Goal: Information Seeking & Learning: Check status

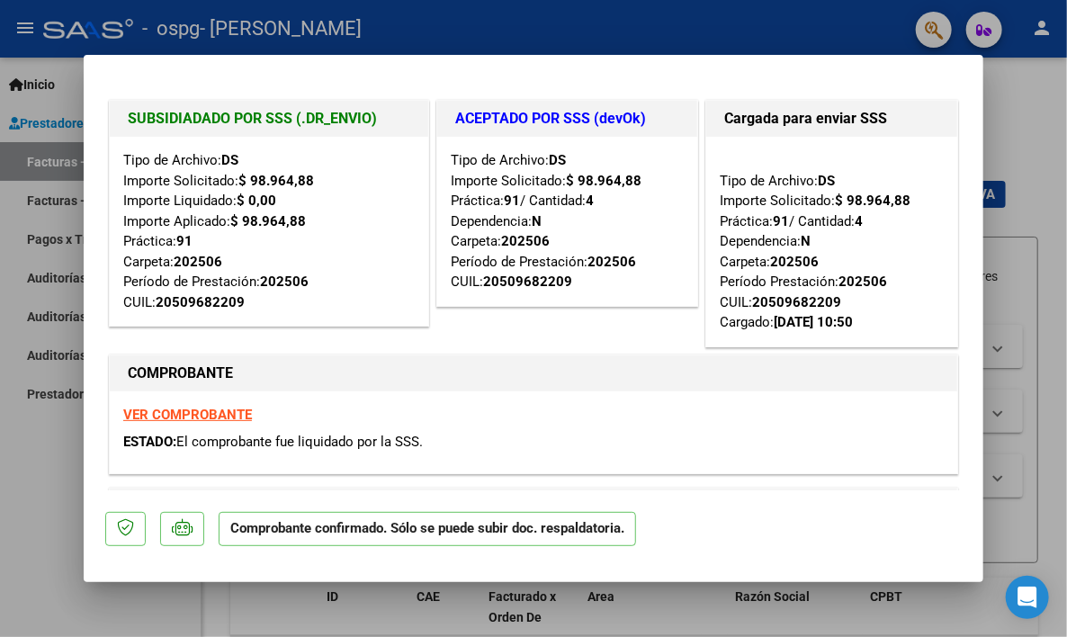
type input "$ 0,00"
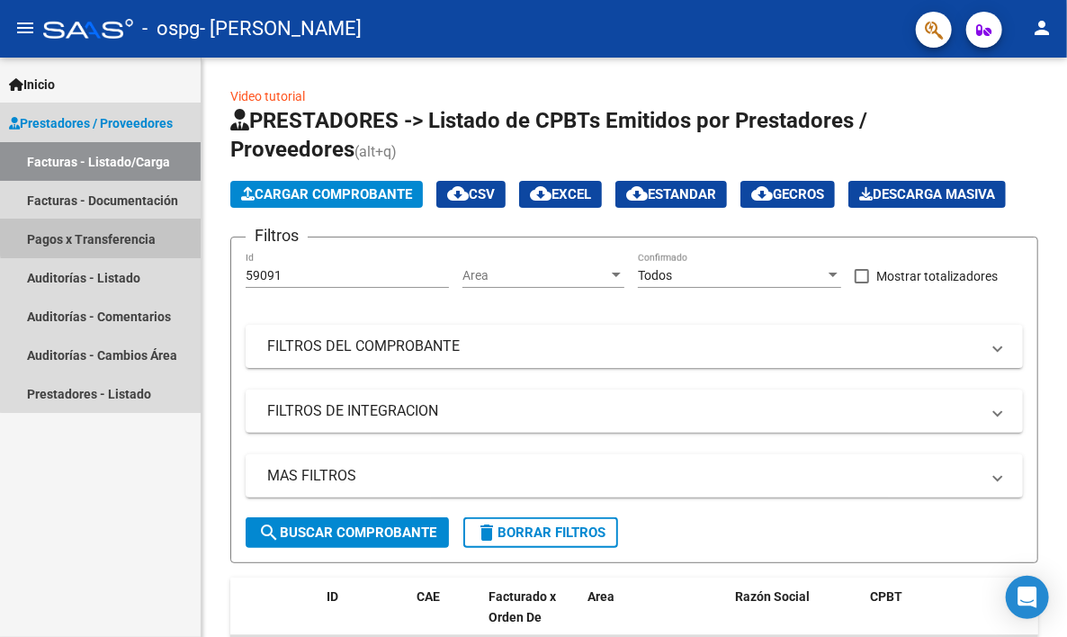
click at [117, 231] on link "Pagos x Transferencia" at bounding box center [100, 239] width 201 height 39
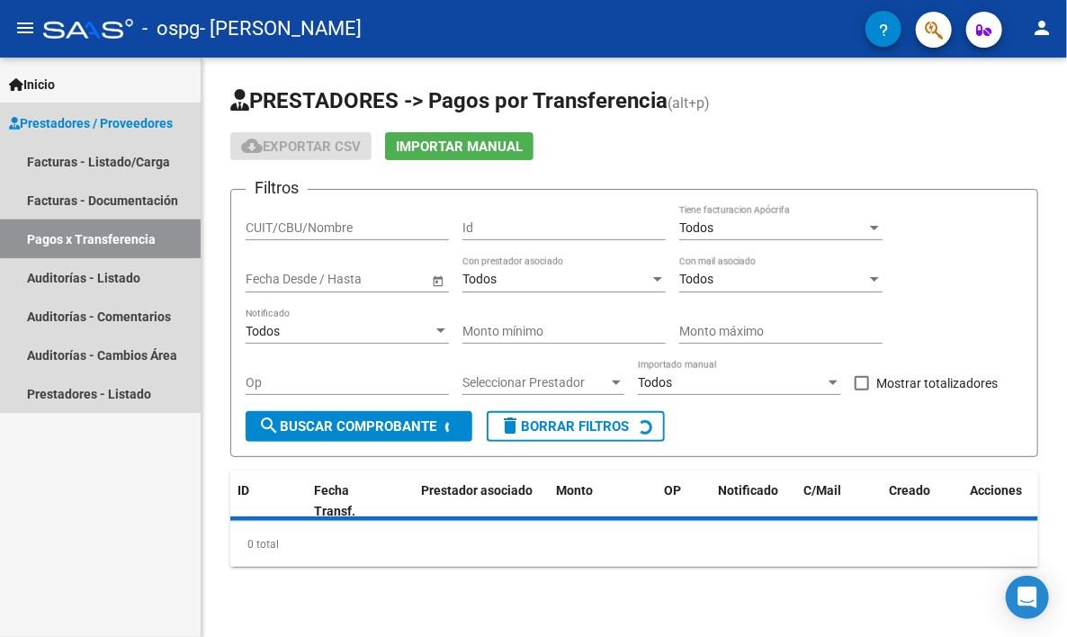
click at [117, 231] on link "Pagos x Transferencia" at bounding box center [100, 239] width 201 height 39
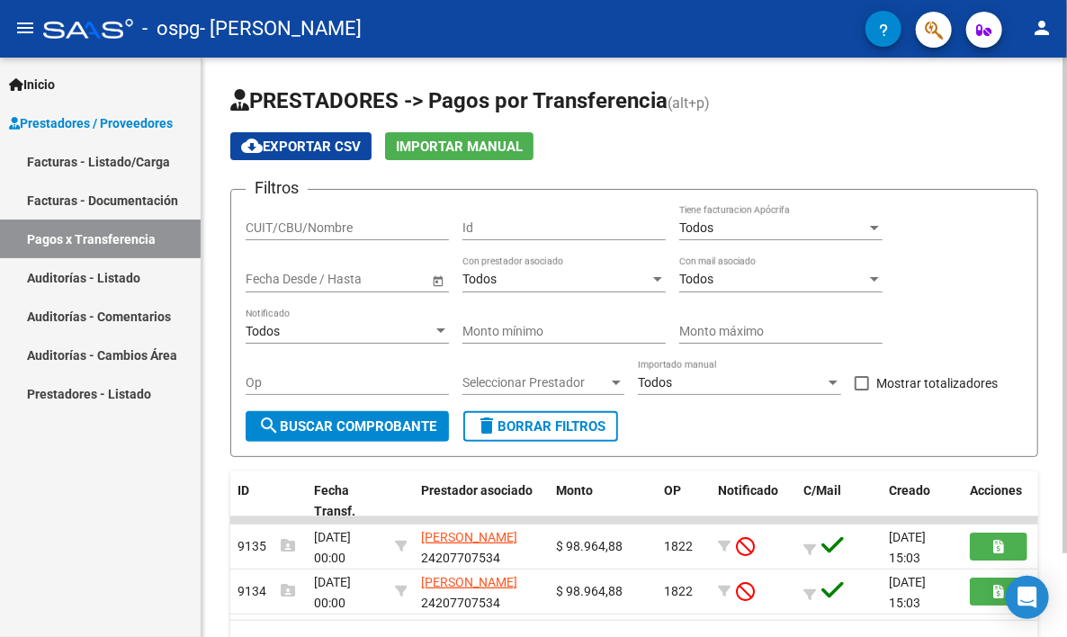
scroll to position [97, 0]
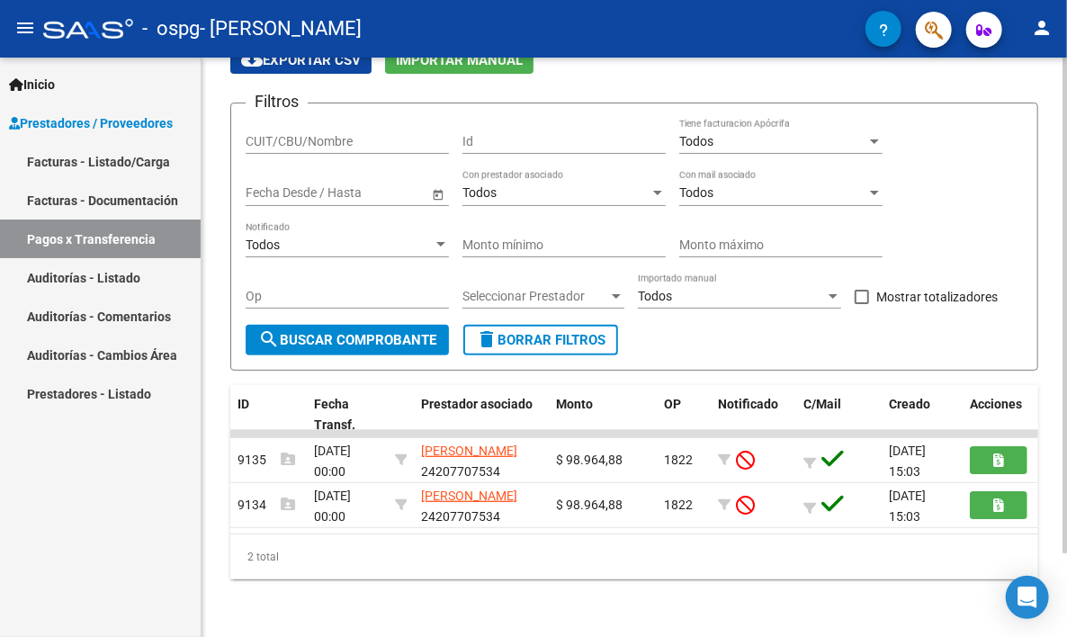
click at [1065, 600] on div at bounding box center [1065, 348] width 5 height 580
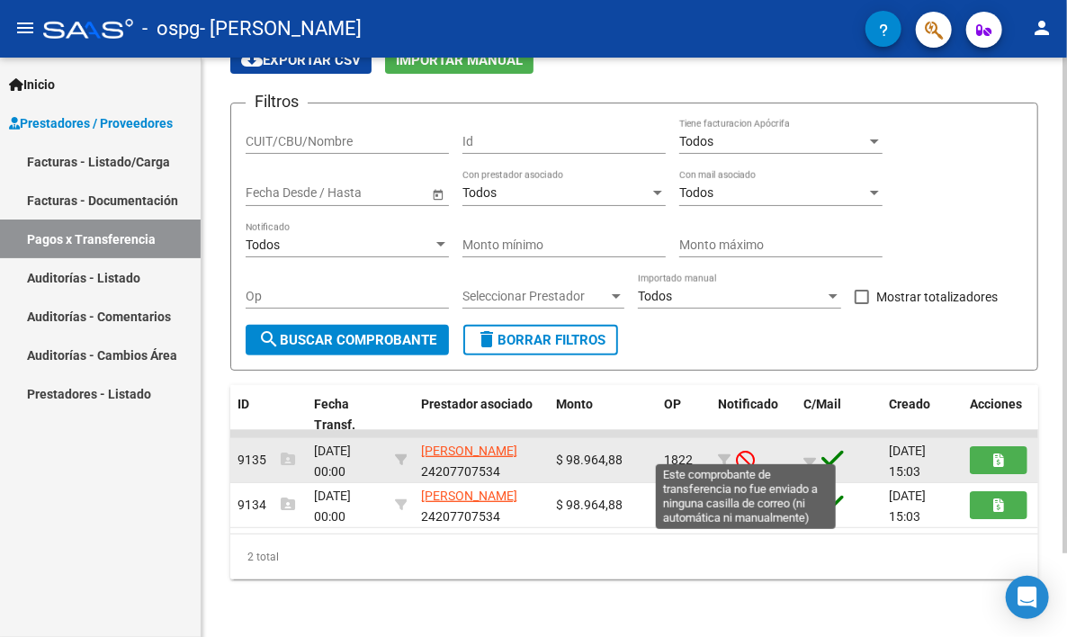
click at [744, 450] on icon at bounding box center [745, 460] width 19 height 20
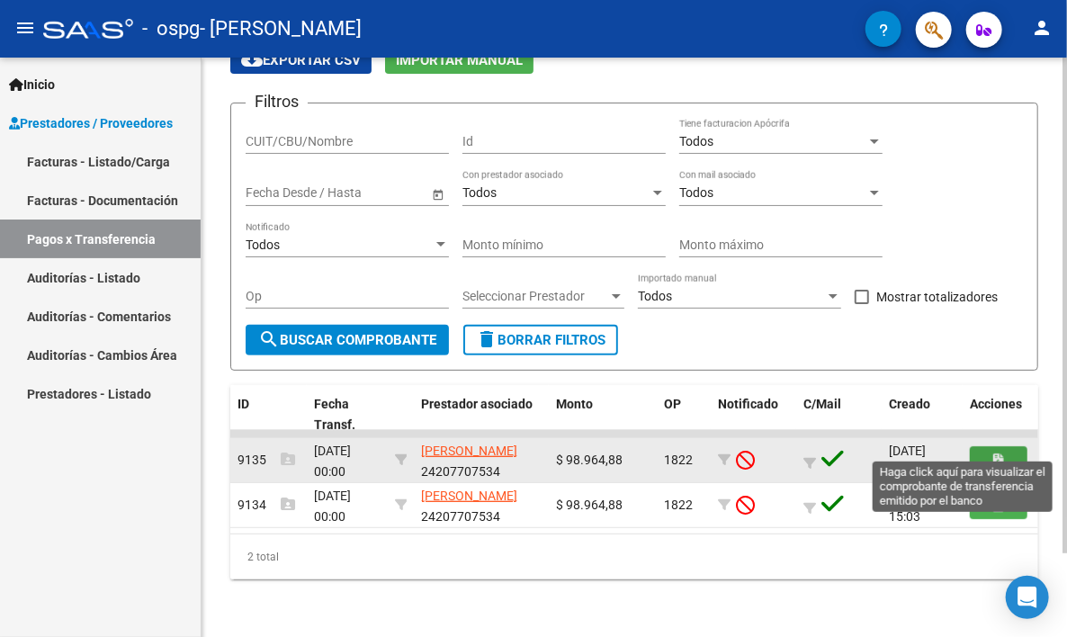
click at [991, 446] on button "button" at bounding box center [999, 460] width 58 height 28
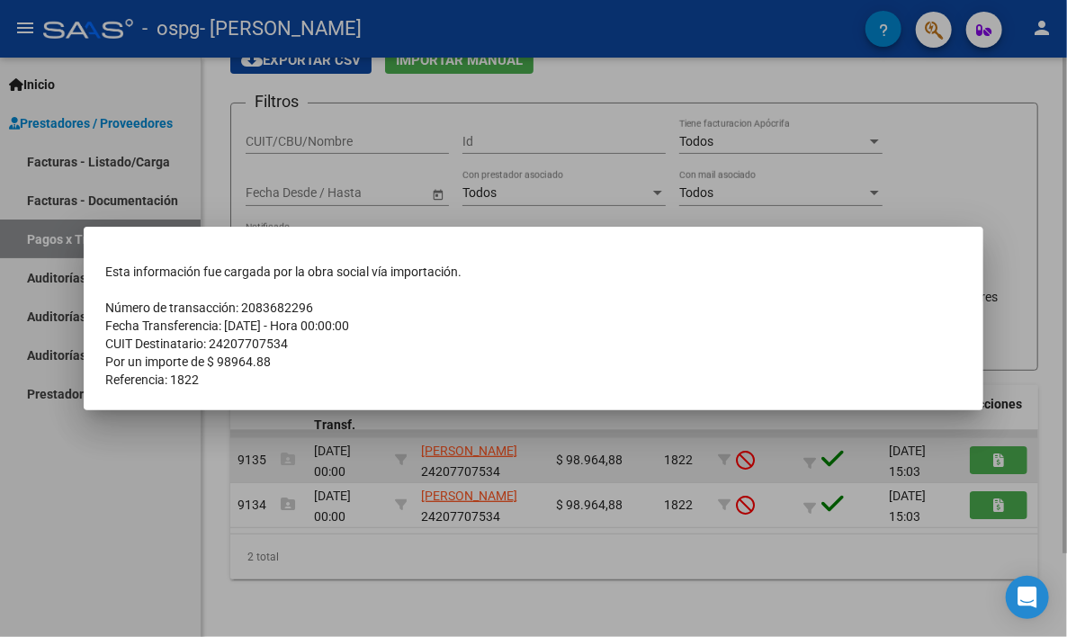
click at [991, 444] on div at bounding box center [533, 318] width 1067 height 637
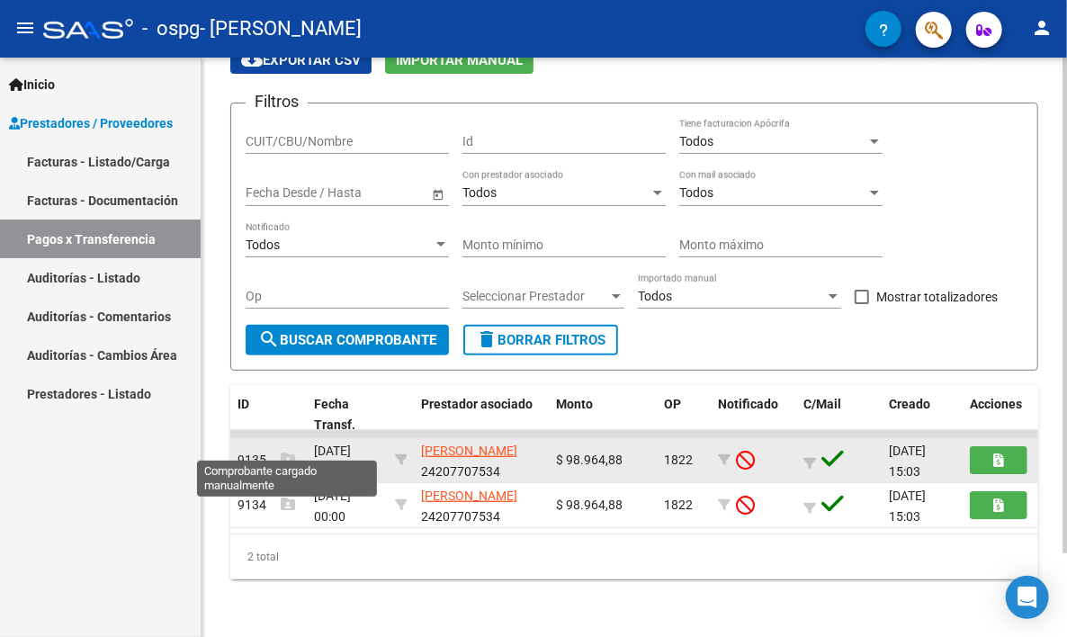
click at [288, 452] on icon at bounding box center [288, 459] width 14 height 14
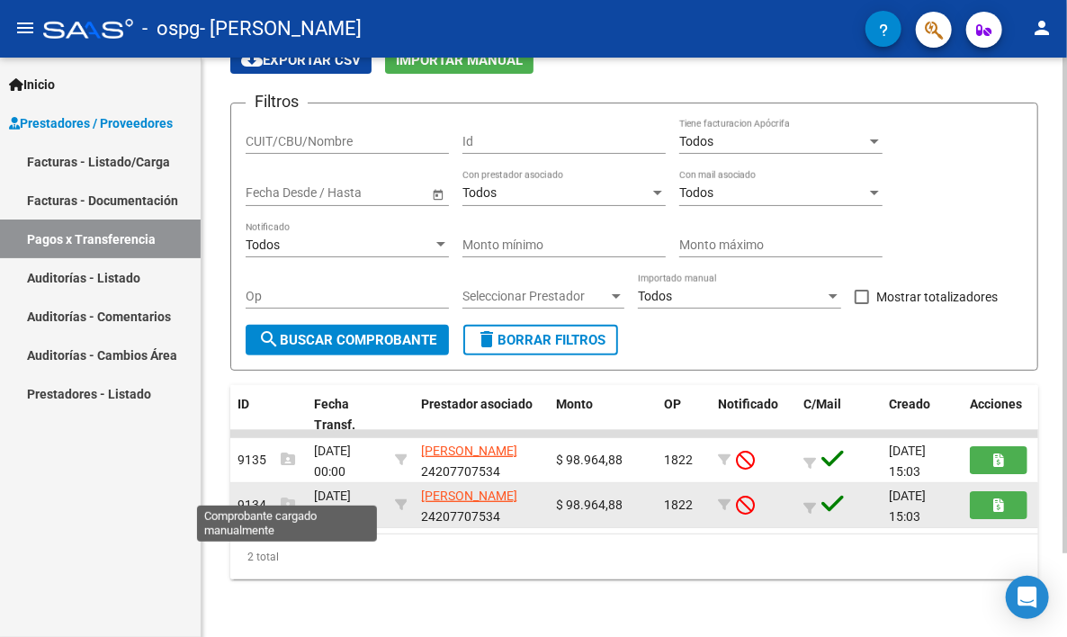
click at [284, 497] on icon at bounding box center [288, 504] width 14 height 14
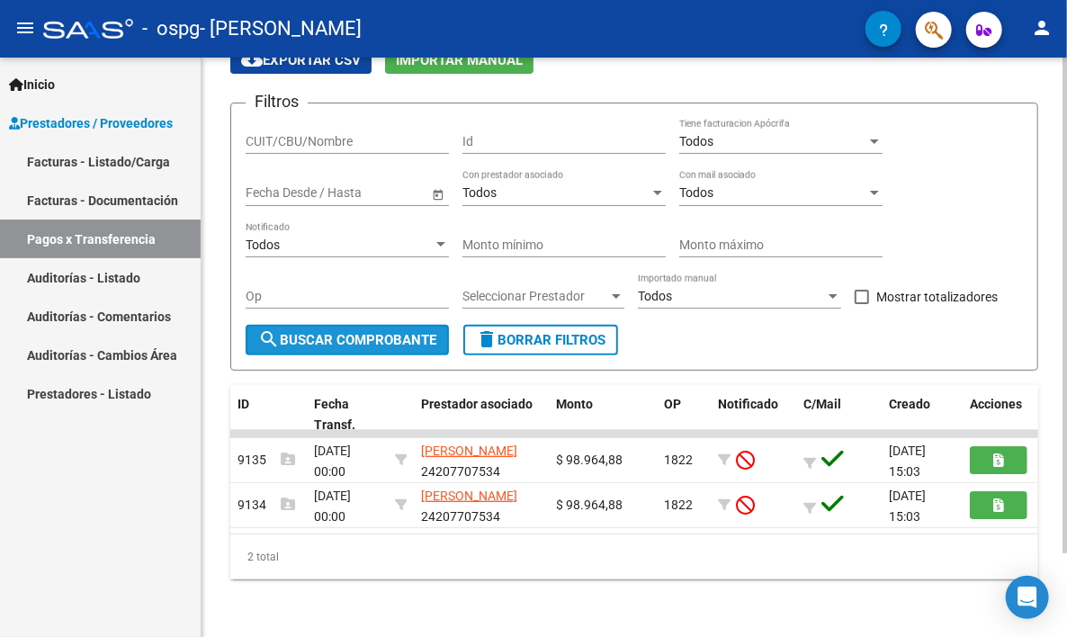
click at [317, 332] on span "search Buscar Comprobante" at bounding box center [347, 340] width 178 height 16
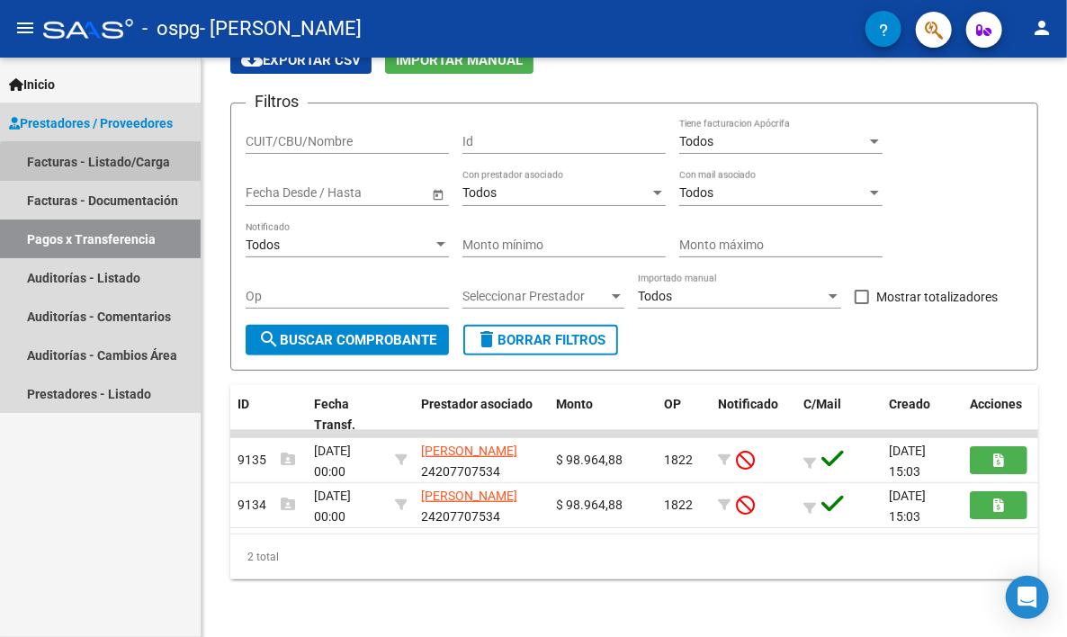
click at [128, 170] on link "Facturas - Listado/Carga" at bounding box center [100, 161] width 201 height 39
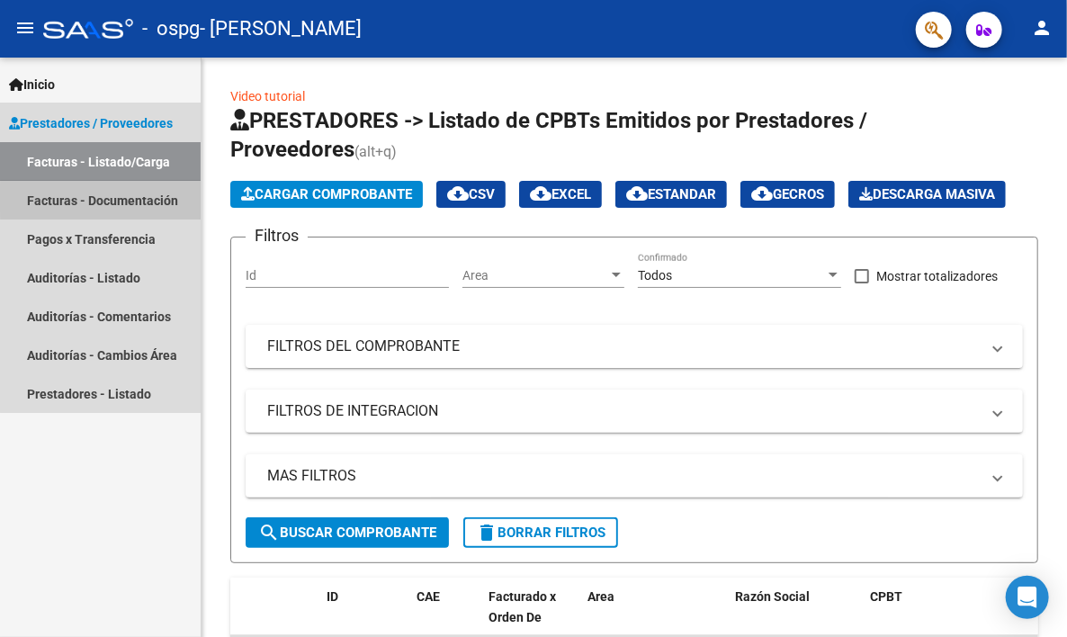
click at [122, 199] on link "Facturas - Documentación" at bounding box center [100, 200] width 201 height 39
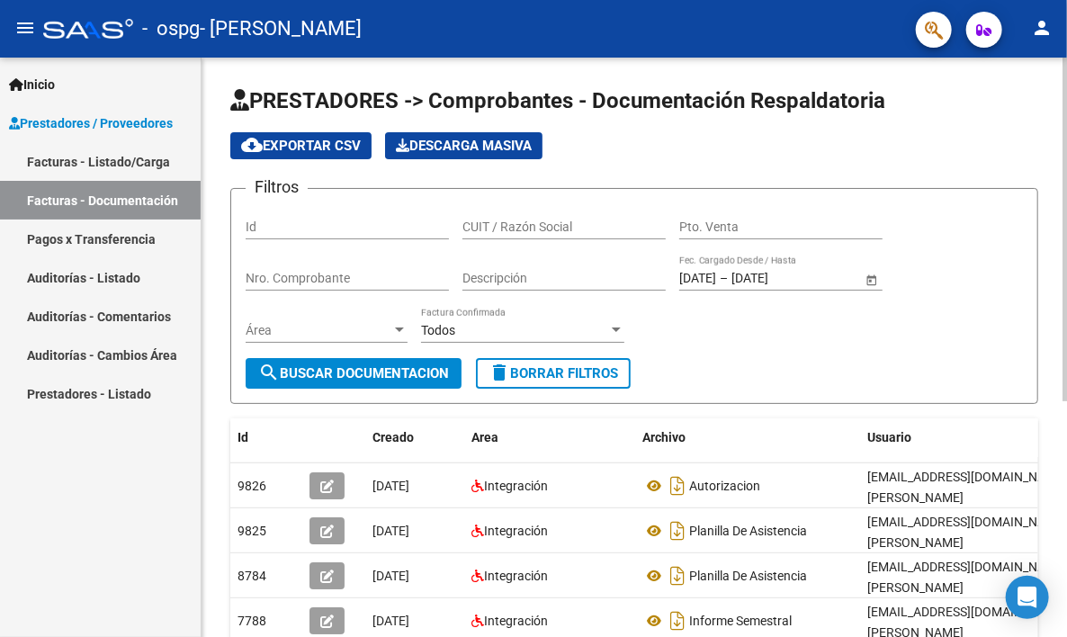
scroll to position [397, 0]
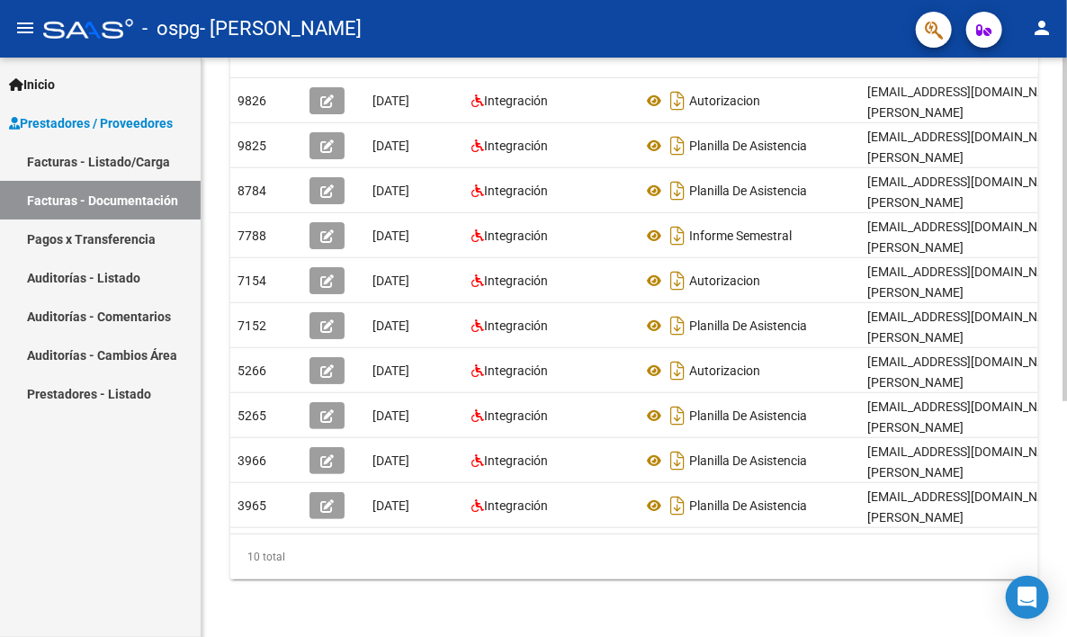
click at [1066, 595] on div at bounding box center [1065, 348] width 5 height 580
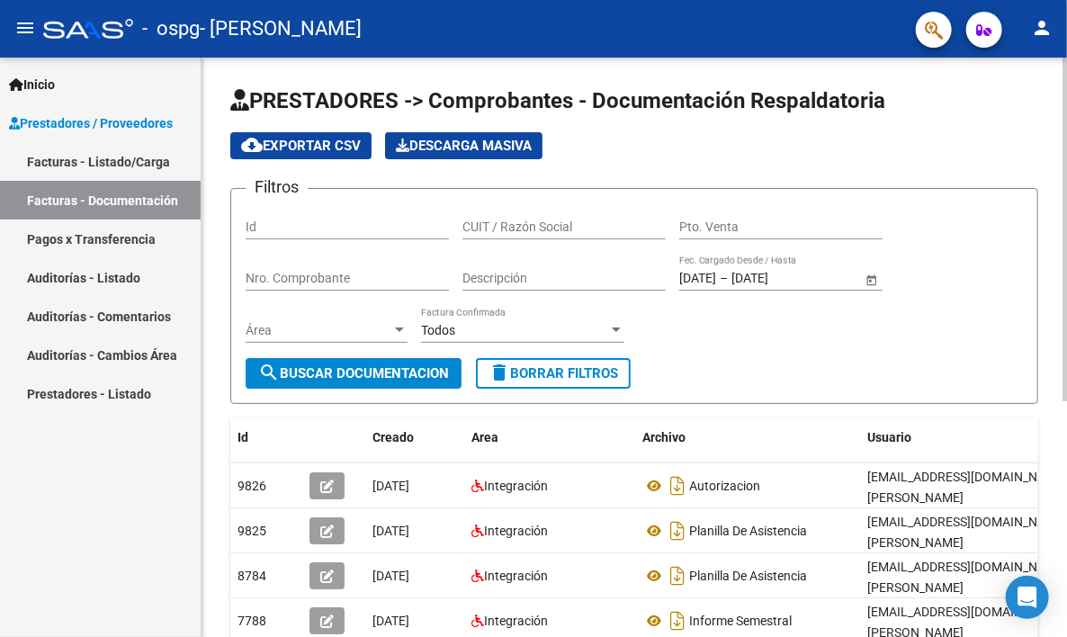
click at [1066, 78] on div at bounding box center [1065, 348] width 5 height 580
click at [1066, 78] on div at bounding box center [1065, 230] width 5 height 344
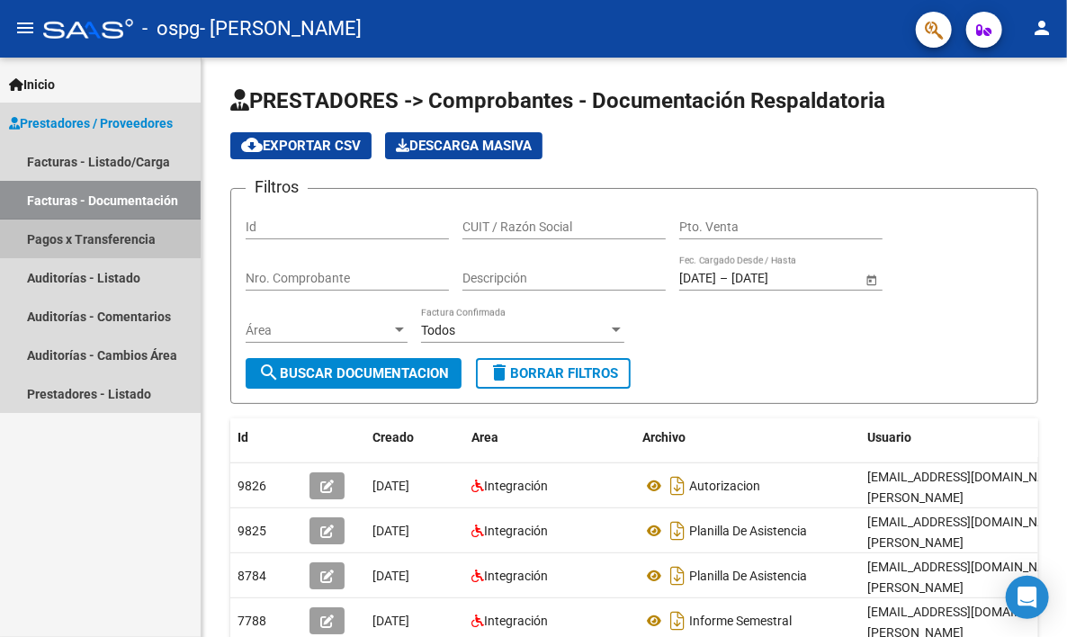
click at [83, 243] on link "Pagos x Transferencia" at bounding box center [100, 239] width 201 height 39
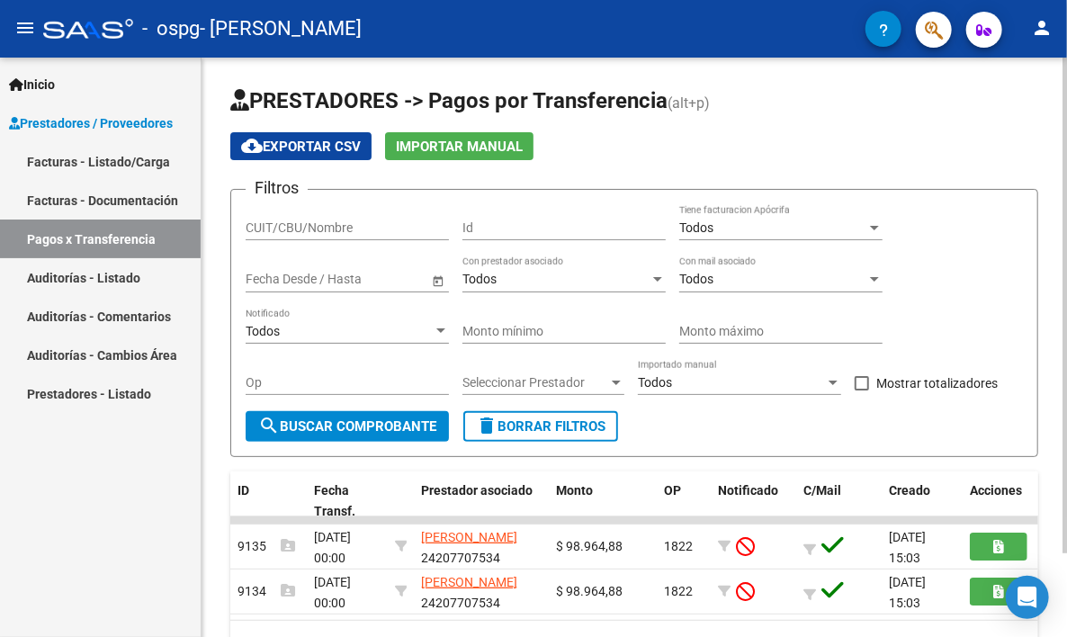
scroll to position [97, 0]
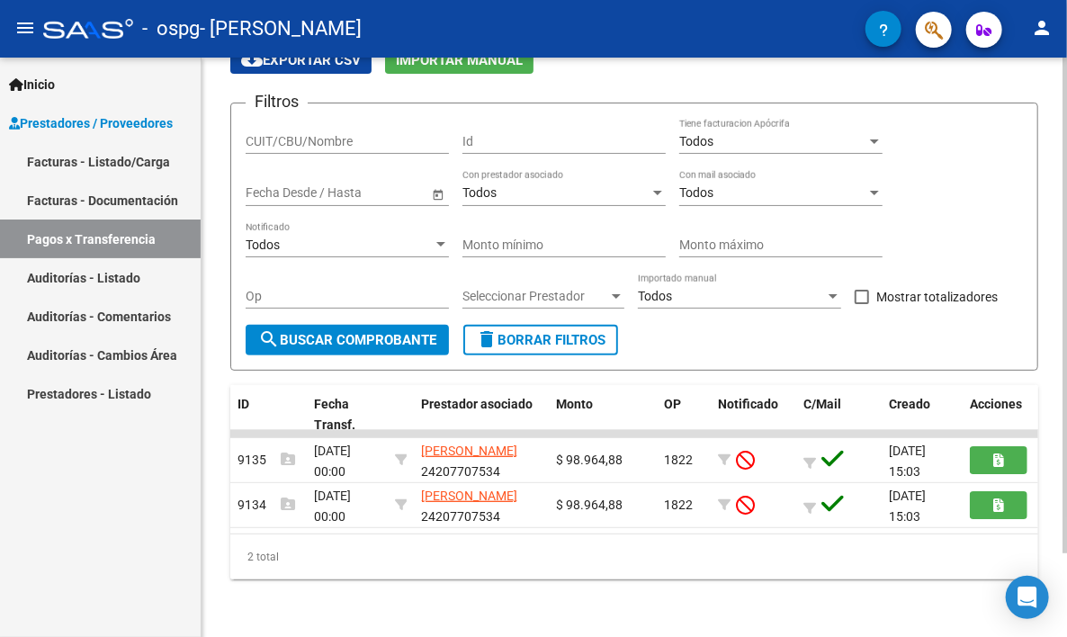
click at [1066, 590] on div at bounding box center [1065, 348] width 5 height 580
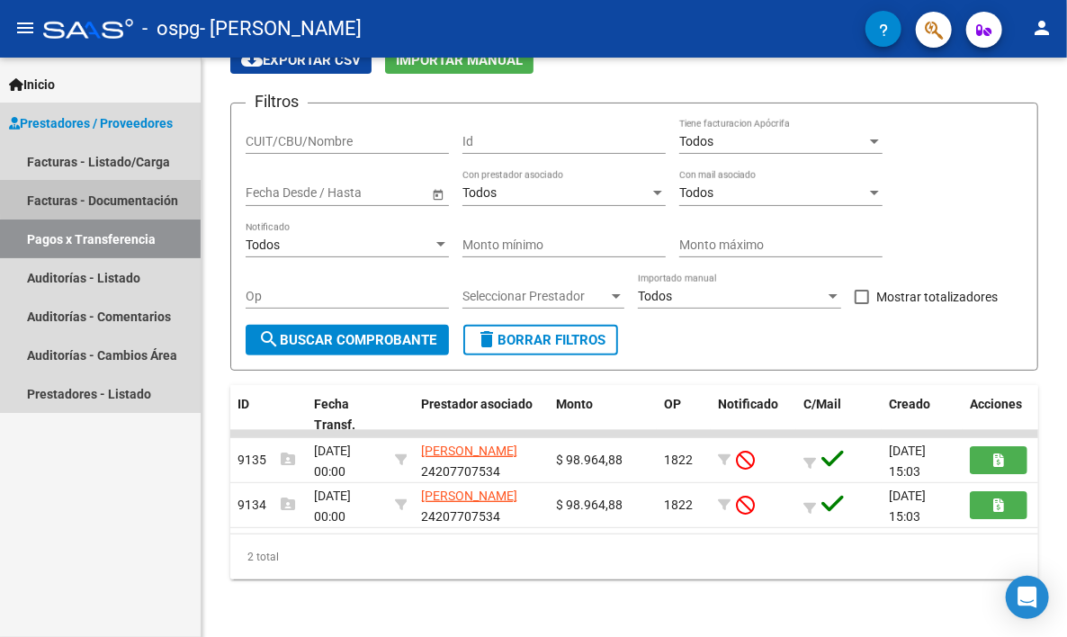
click at [119, 194] on link "Facturas - Documentación" at bounding box center [100, 200] width 201 height 39
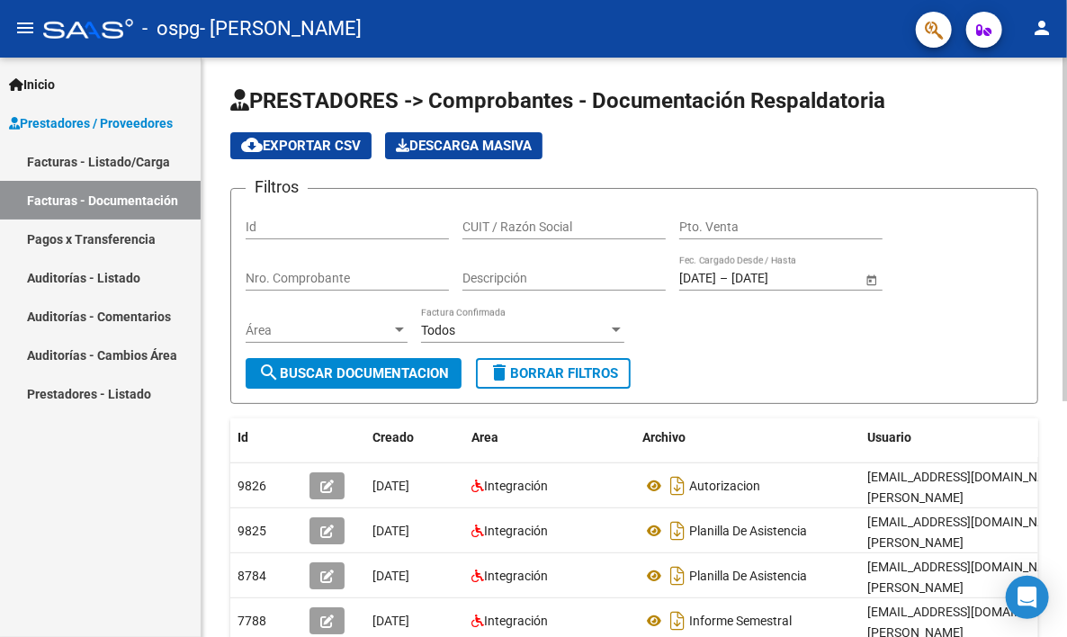
click at [1060, 590] on div "PRESTADORES -> Comprobantes - Documentación Respaldatoria cloud_download Export…" at bounding box center [635, 540] width 866 height 965
drag, startPoint x: 1060, startPoint y: 590, endPoint x: 1060, endPoint y: 460, distance: 129.6
click at [1060, 460] on div "PRESTADORES -> Comprobantes - Documentación Respaldatoria cloud_download Export…" at bounding box center [635, 540] width 866 height 965
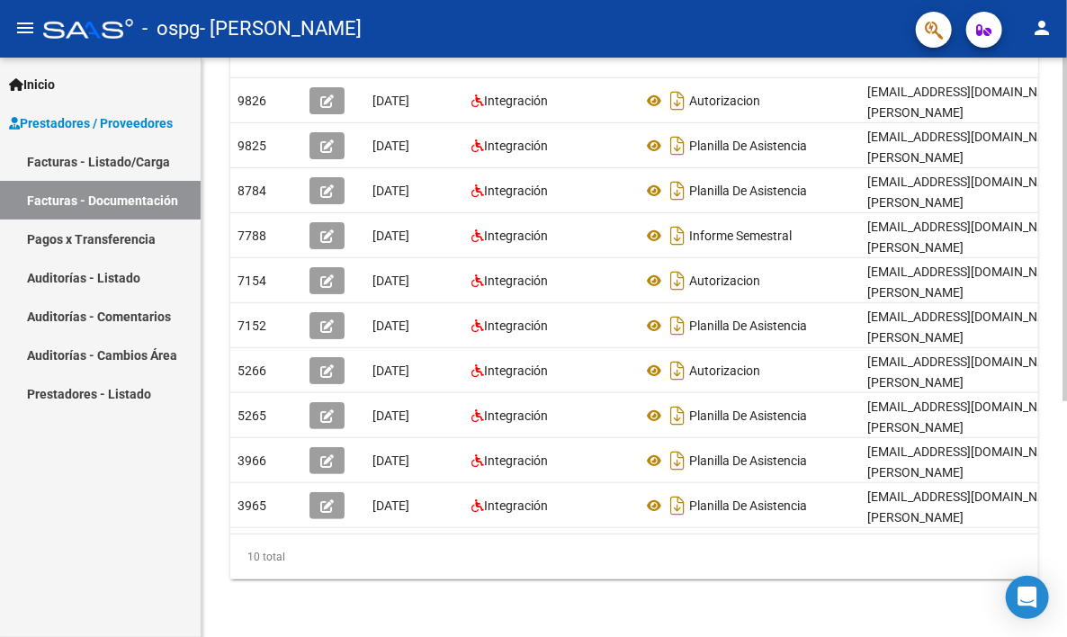
click at [1066, 479] on div at bounding box center [1065, 348] width 5 height 580
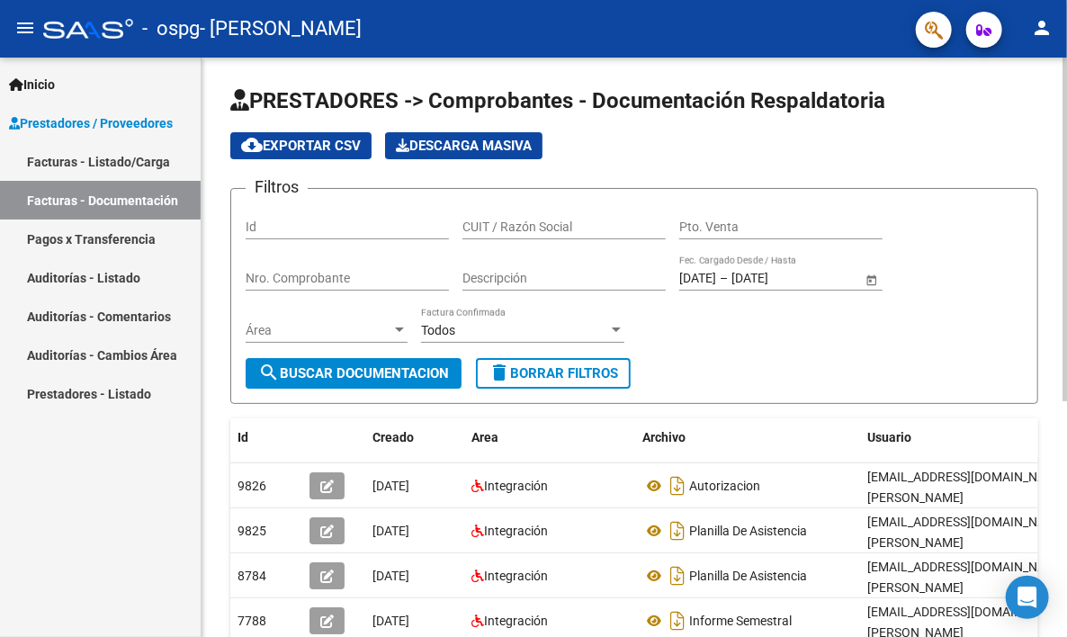
click at [1066, 74] on div at bounding box center [1065, 348] width 5 height 580
click at [338, 217] on div "Id" at bounding box center [347, 221] width 203 height 36
type input "9135"
click at [520, 212] on div "CUIT / Razón Social" at bounding box center [564, 221] width 203 height 36
type input "24207707534"
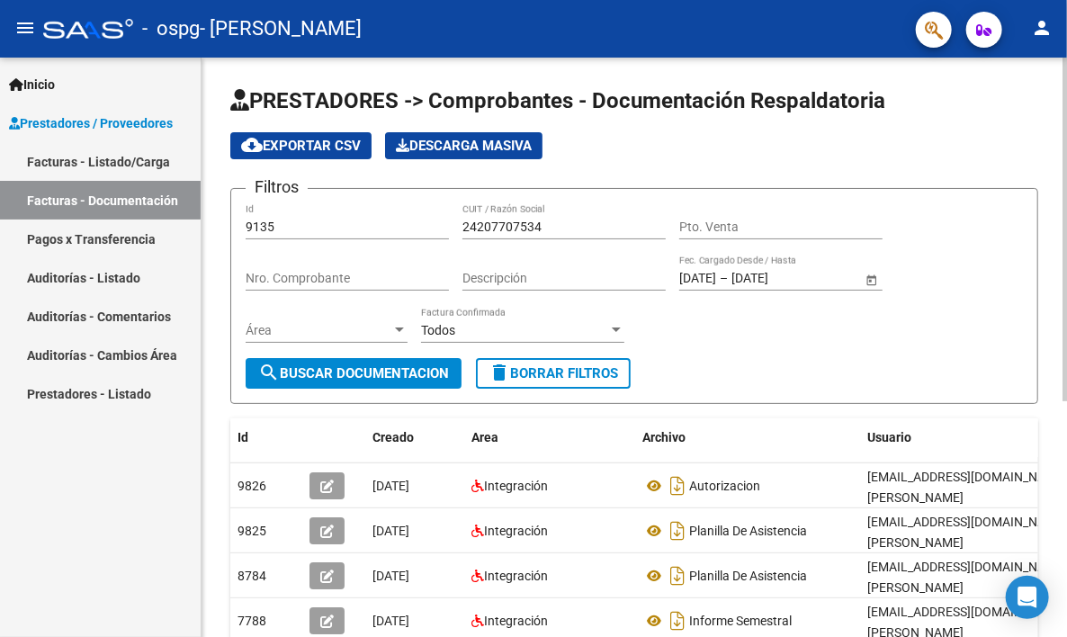
click at [734, 213] on div "Pto. Venta" at bounding box center [781, 221] width 203 height 36
type input "3"
click at [332, 260] on div "Nro. Comprobante" at bounding box center [347, 273] width 203 height 36
click at [617, 324] on div at bounding box center [616, 330] width 16 height 14
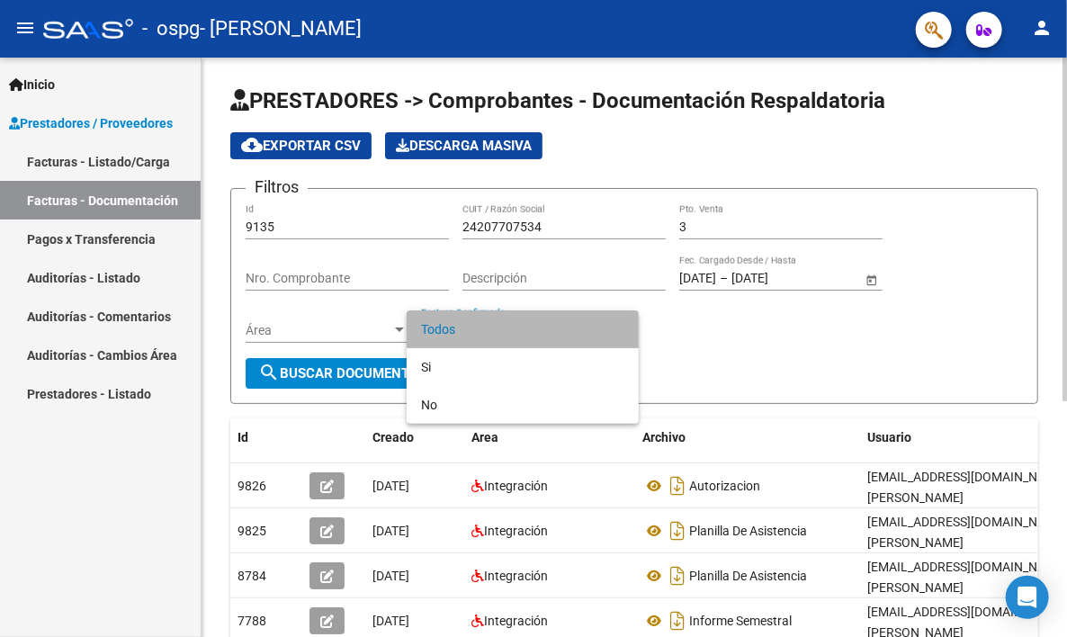
click at [617, 324] on span "Todos" at bounding box center [522, 330] width 203 height 38
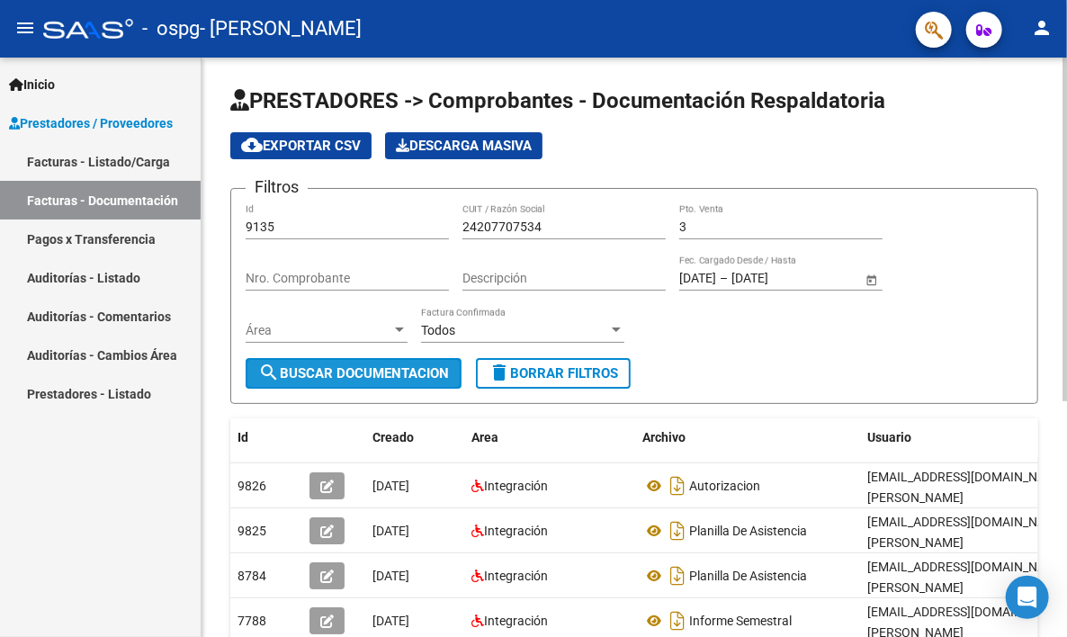
click at [353, 373] on span "search Buscar Documentacion" at bounding box center [353, 373] width 191 height 16
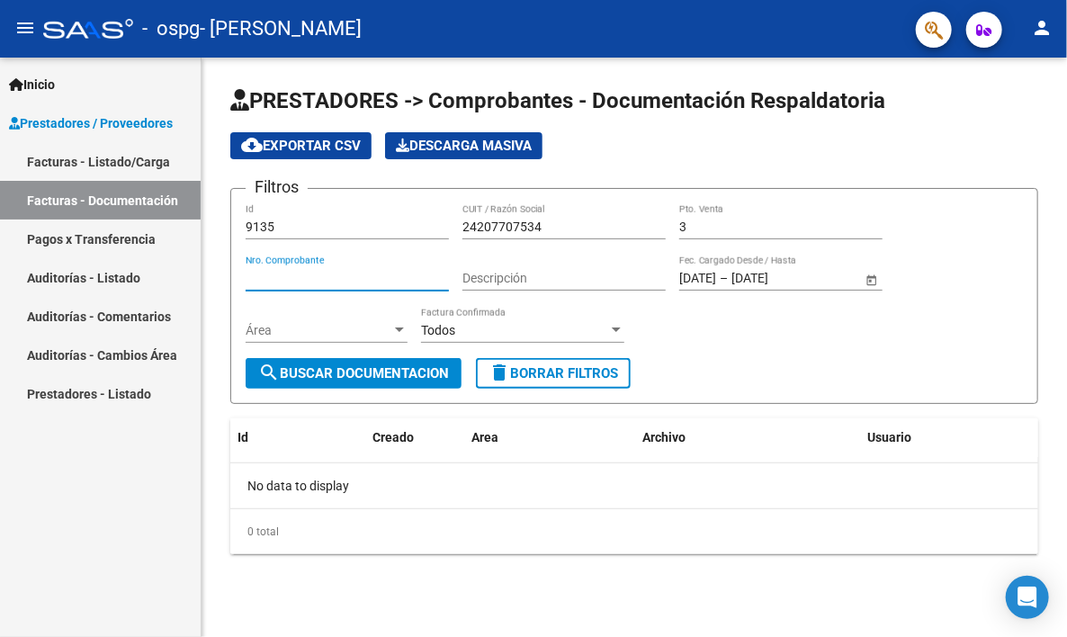
click at [351, 280] on input "Nro. Comprobante" at bounding box center [347, 278] width 203 height 15
type input "620"
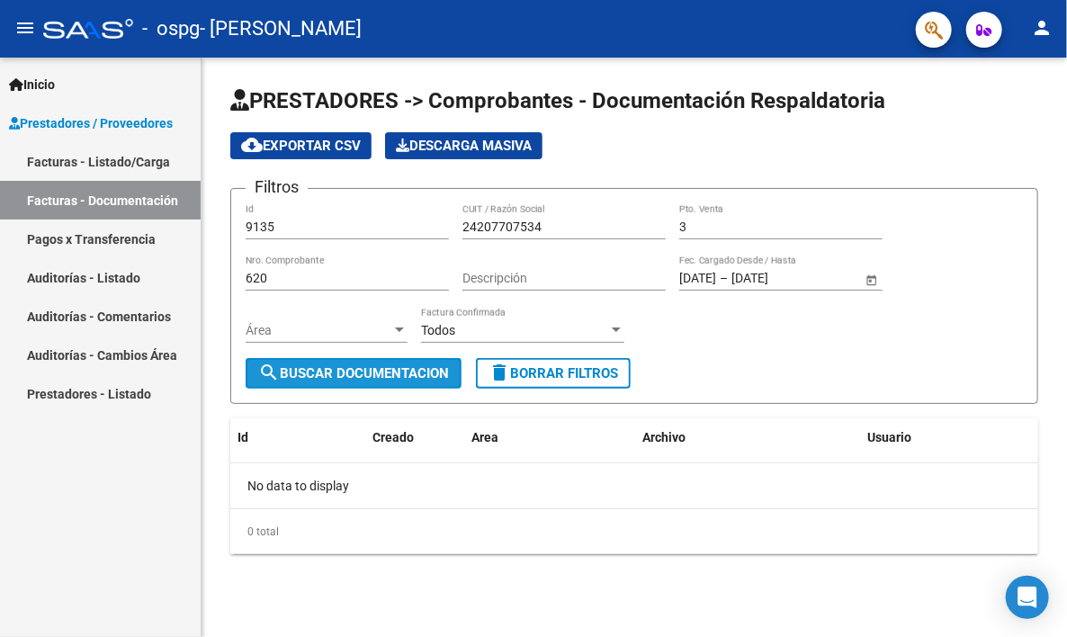
click at [387, 372] on span "search Buscar Documentacion" at bounding box center [353, 373] width 191 height 16
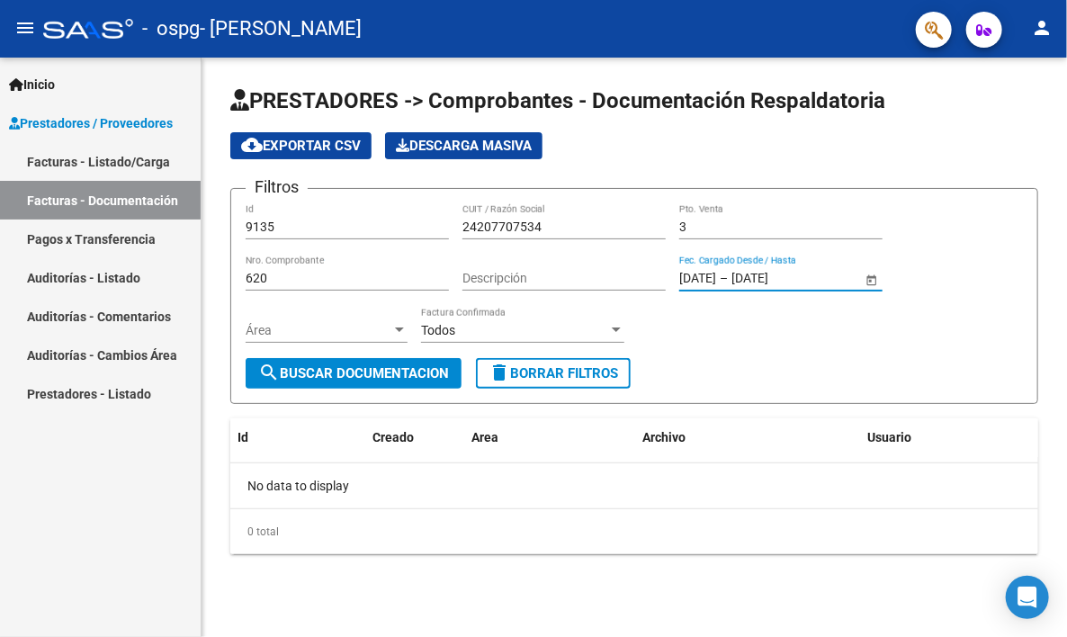
click at [713, 274] on input "[DATE]" at bounding box center [698, 278] width 37 height 15
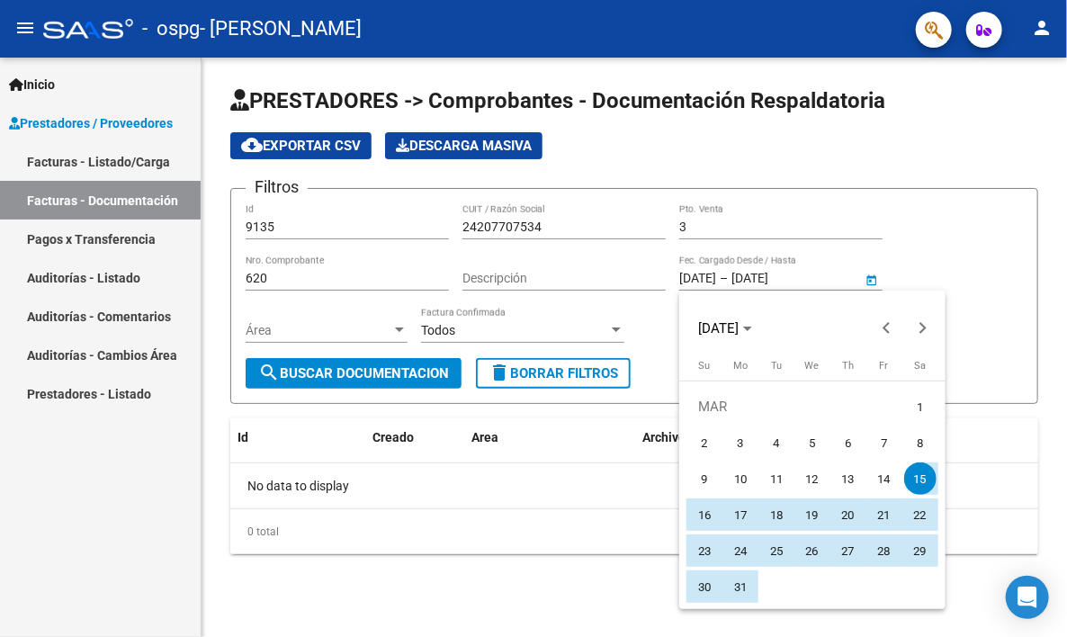
click at [713, 266] on div at bounding box center [533, 318] width 1067 height 637
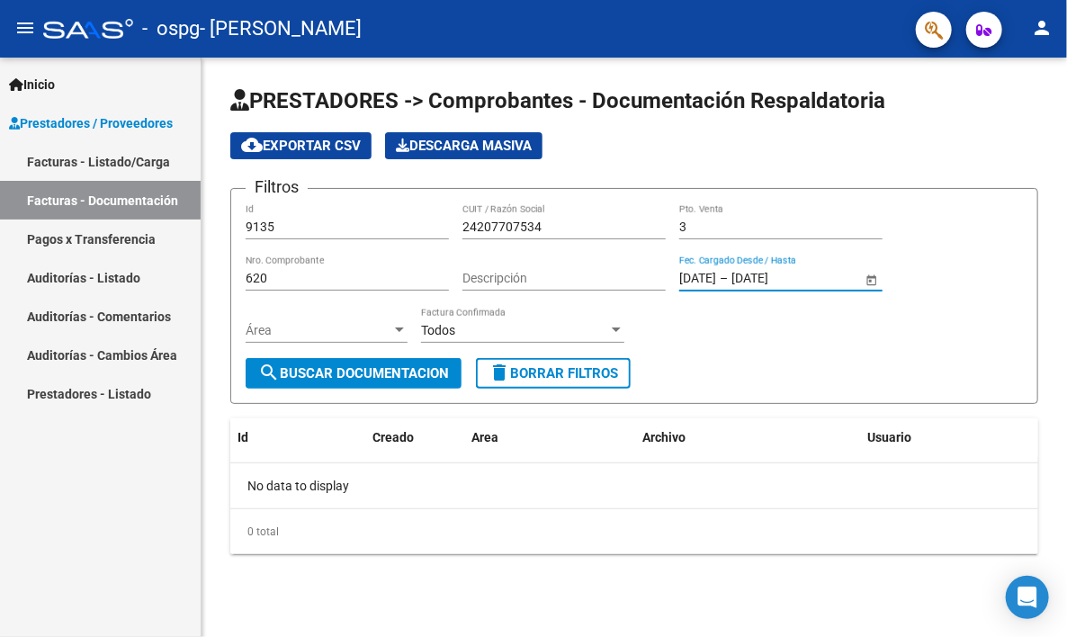
type input "[DATE]"
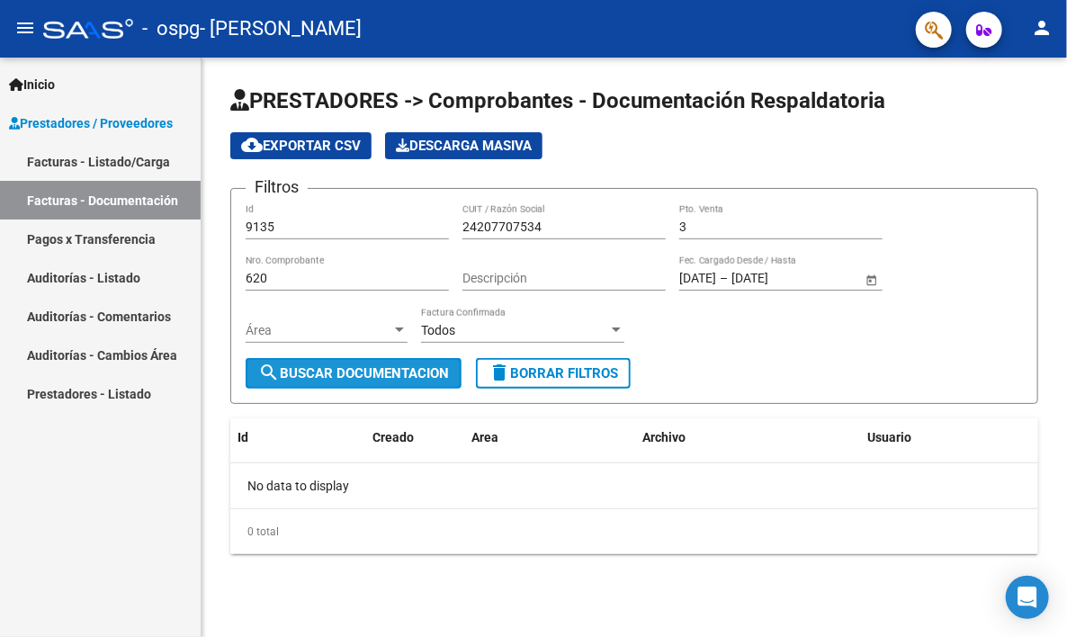
click at [370, 374] on span "search Buscar Documentacion" at bounding box center [353, 373] width 191 height 16
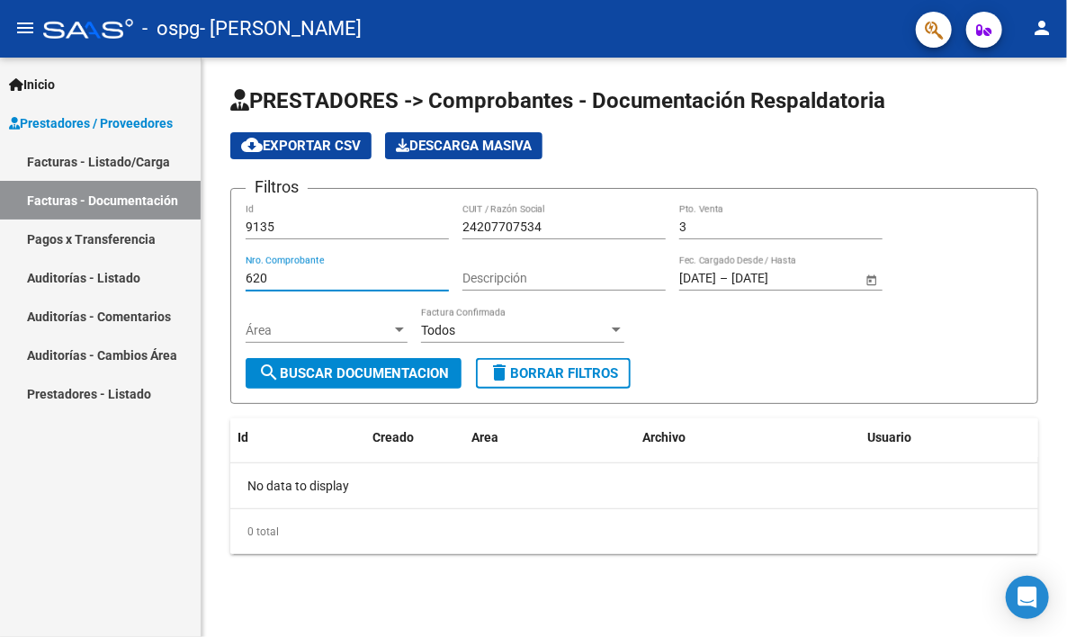
click at [270, 273] on input "620" at bounding box center [347, 278] width 203 height 15
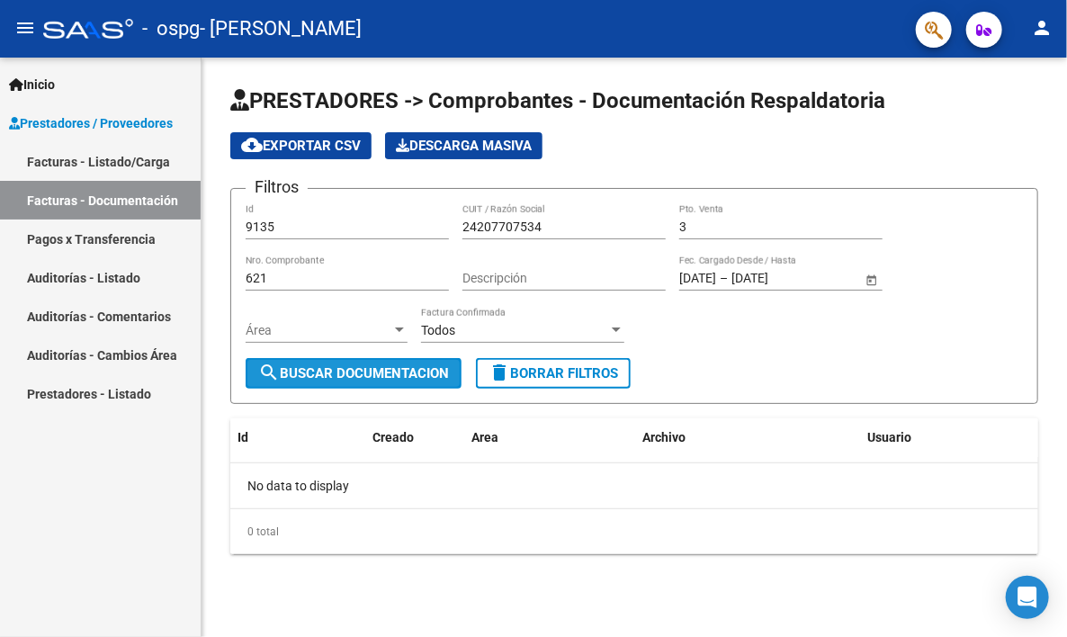
click at [335, 366] on span "search Buscar Documentacion" at bounding box center [353, 373] width 191 height 16
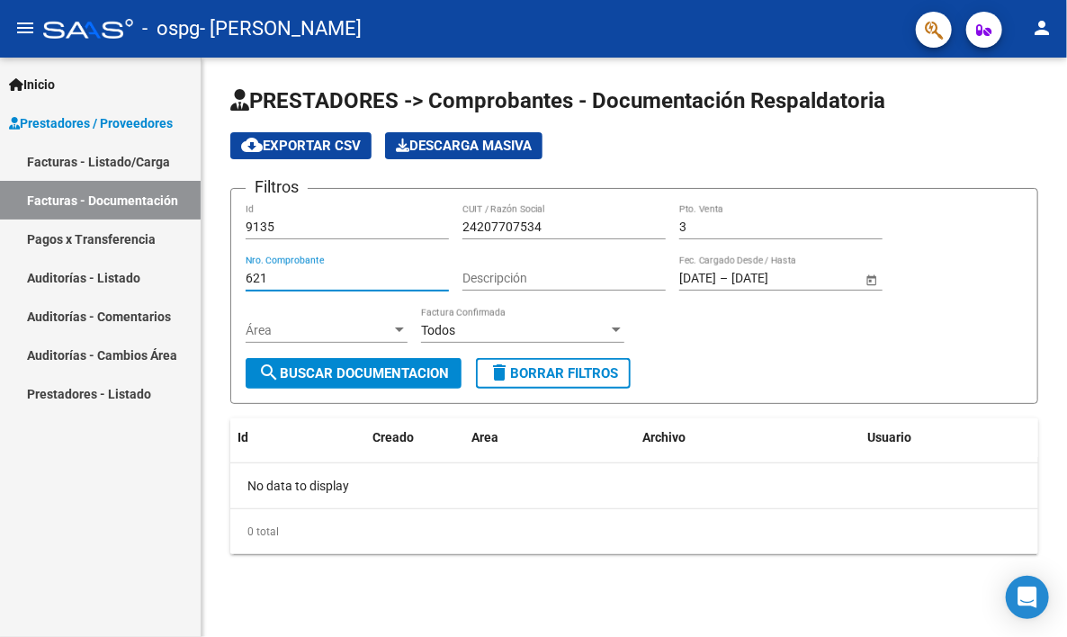
click at [266, 275] on input "621" at bounding box center [347, 278] width 203 height 15
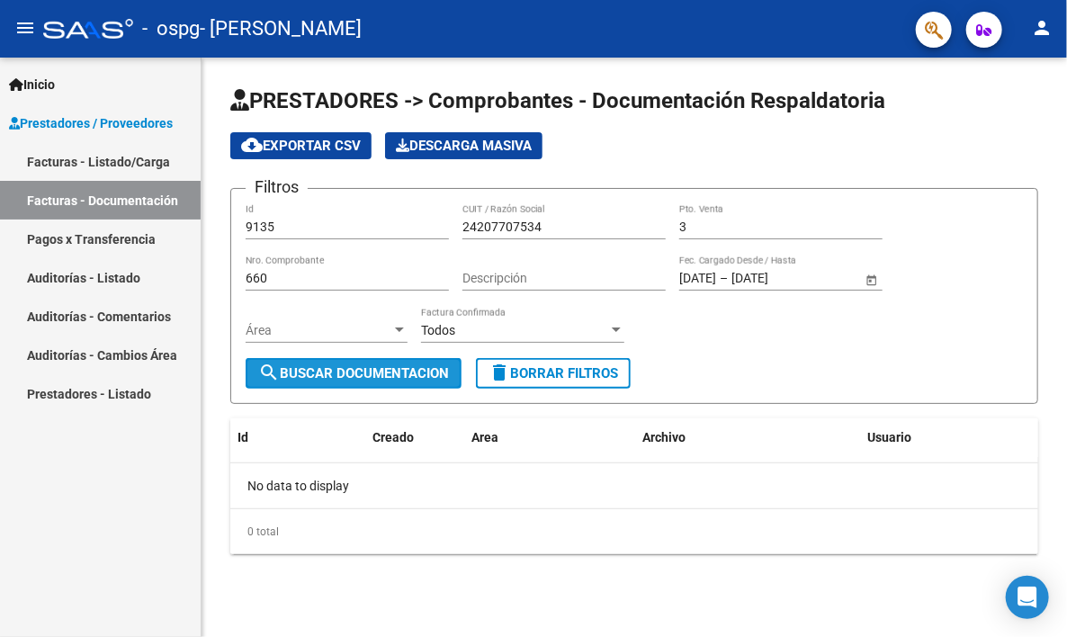
click at [291, 365] on span "search Buscar Documentacion" at bounding box center [353, 373] width 191 height 16
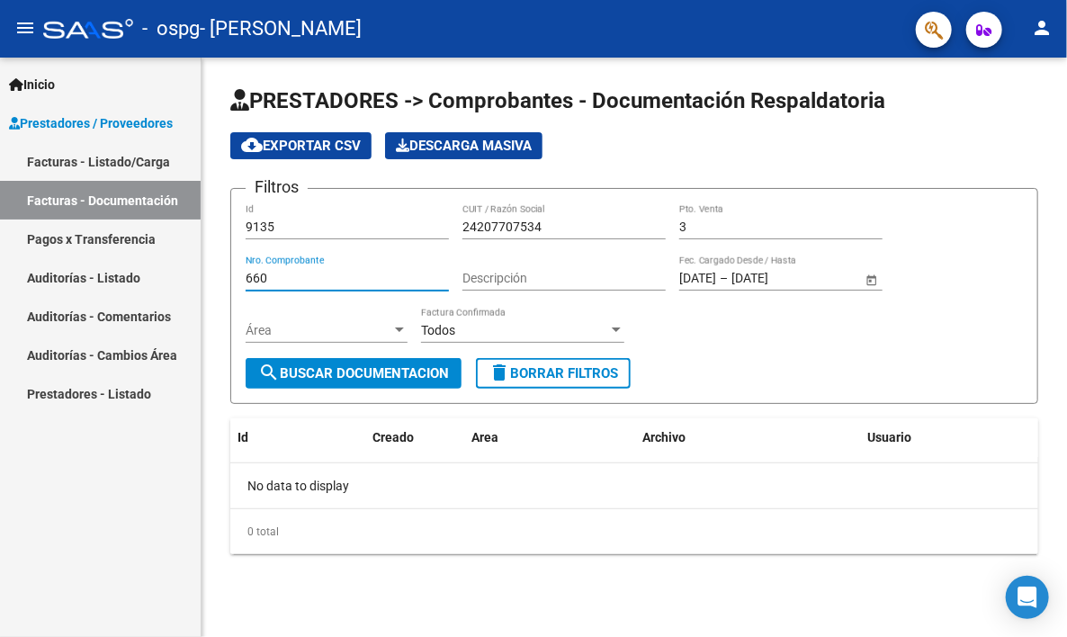
click at [284, 274] on input "660" at bounding box center [347, 278] width 203 height 15
type input "694"
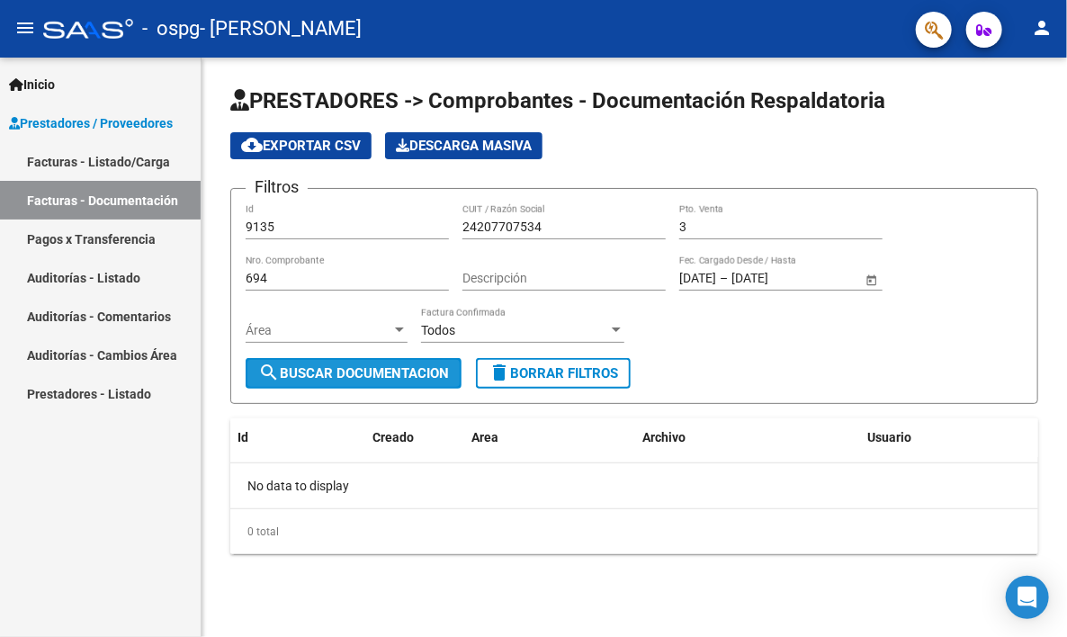
click at [337, 362] on button "search Buscar Documentacion" at bounding box center [354, 373] width 216 height 31
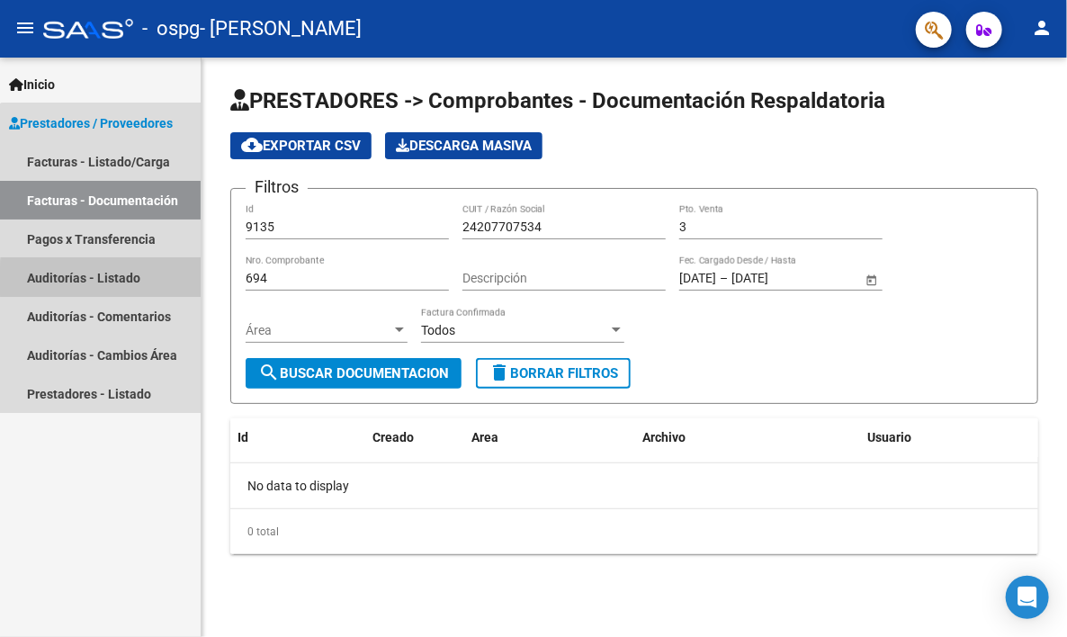
click at [125, 281] on link "Auditorías - Listado" at bounding box center [100, 277] width 201 height 39
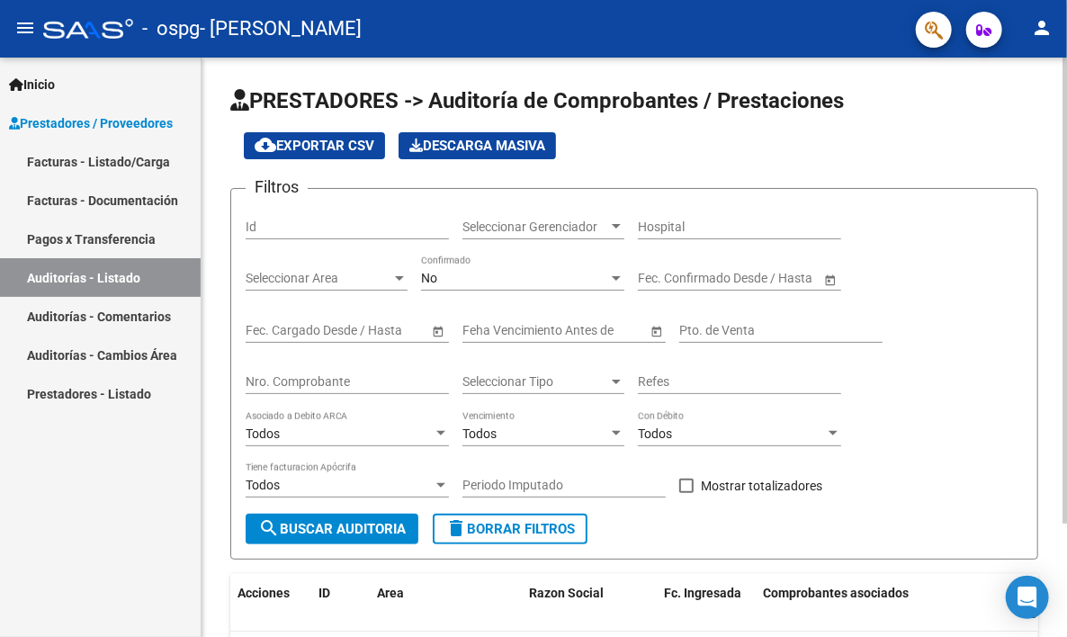
scroll to position [140, 0]
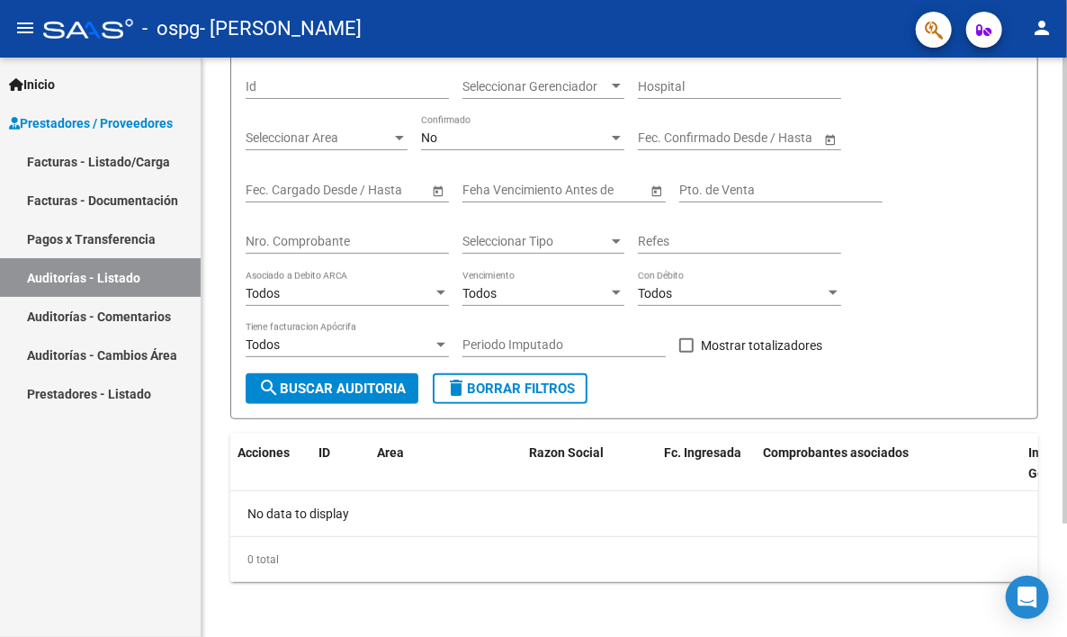
click at [1063, 579] on div at bounding box center [1065, 348] width 5 height 580
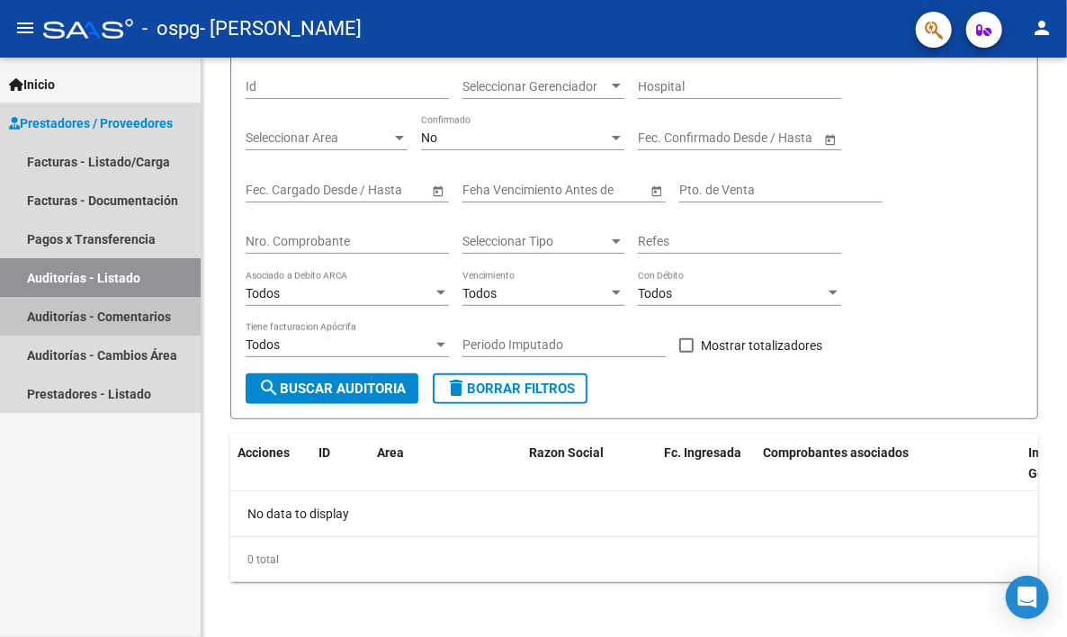
click at [68, 312] on link "Auditorías - Comentarios" at bounding box center [100, 316] width 201 height 39
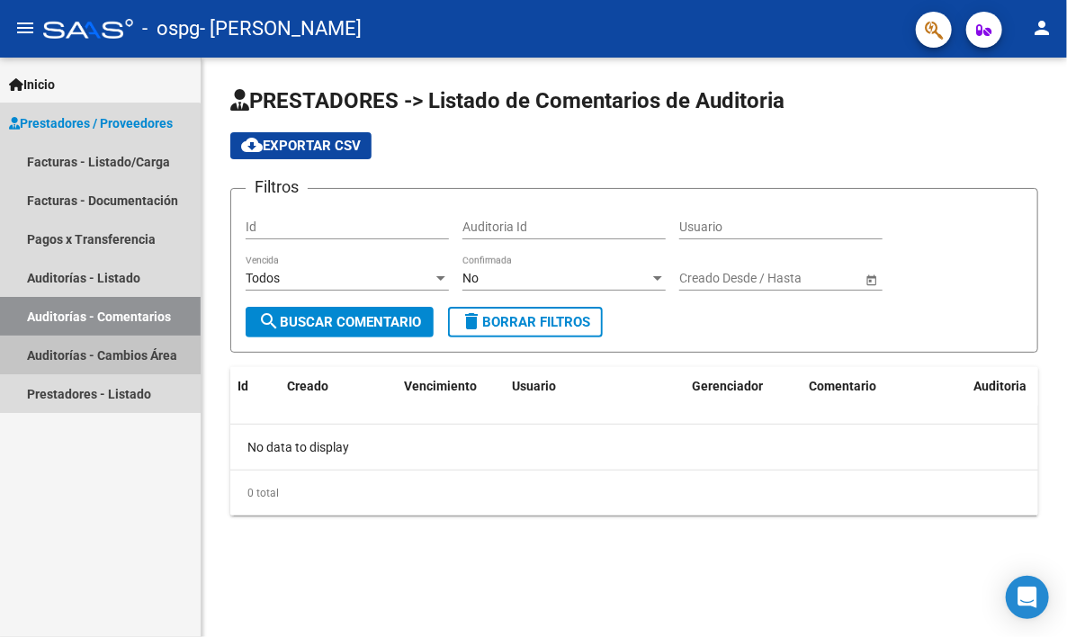
click at [82, 363] on link "Auditorías - Cambios Área" at bounding box center [100, 355] width 201 height 39
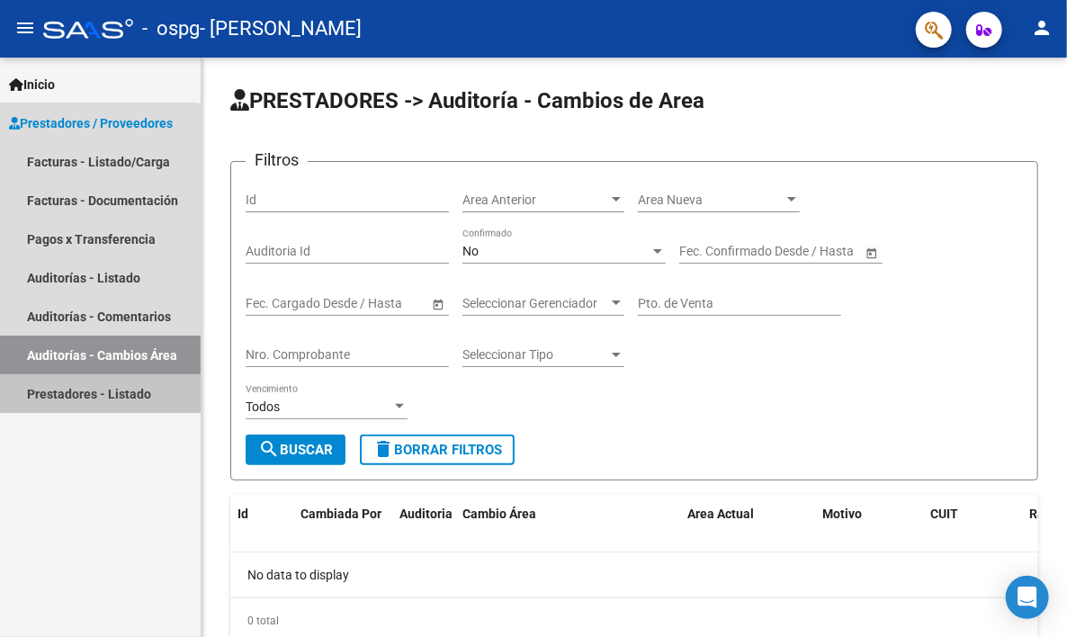
click at [91, 394] on link "Prestadores - Listado" at bounding box center [100, 393] width 201 height 39
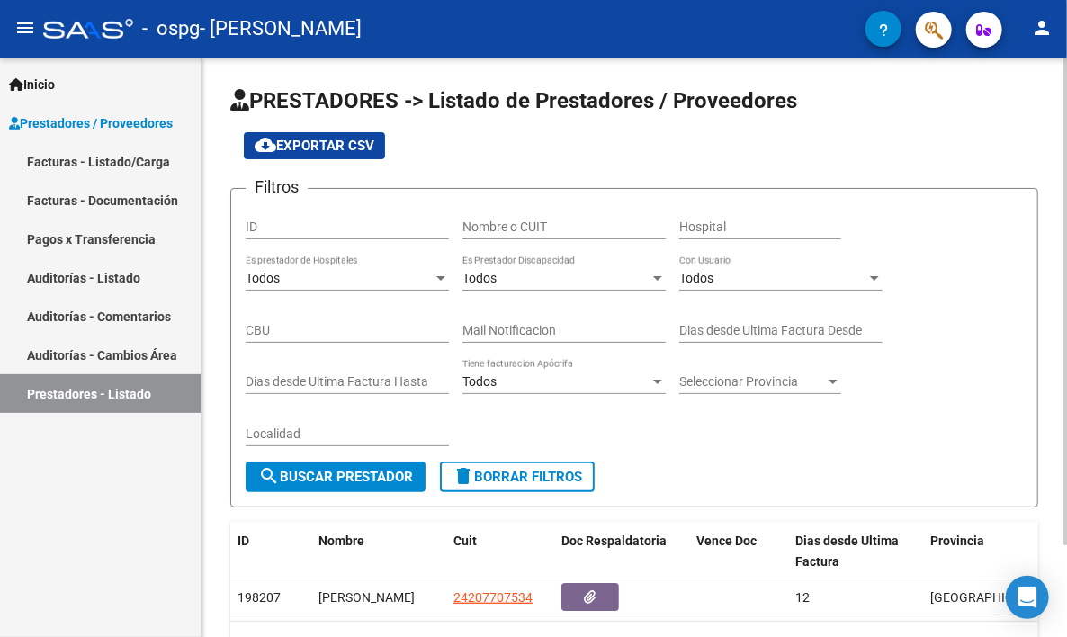
click at [1061, 615] on div "PRESTADORES -> Listado de Prestadores / Proveedores cloud_download Exportar CSV…" at bounding box center [635, 391] width 866 height 667
click at [1062, 581] on div "PRESTADORES -> Listado de Prestadores / Proveedores cloud_download Exportar CSV…" at bounding box center [635, 391] width 866 height 667
drag, startPoint x: 1062, startPoint y: 611, endPoint x: 1026, endPoint y: 635, distance: 42.9
click at [1026, 635] on div "PRESTADORES -> Listado de Prestadores / Proveedores cloud_download Exportar CSV…" at bounding box center [635, 391] width 866 height 667
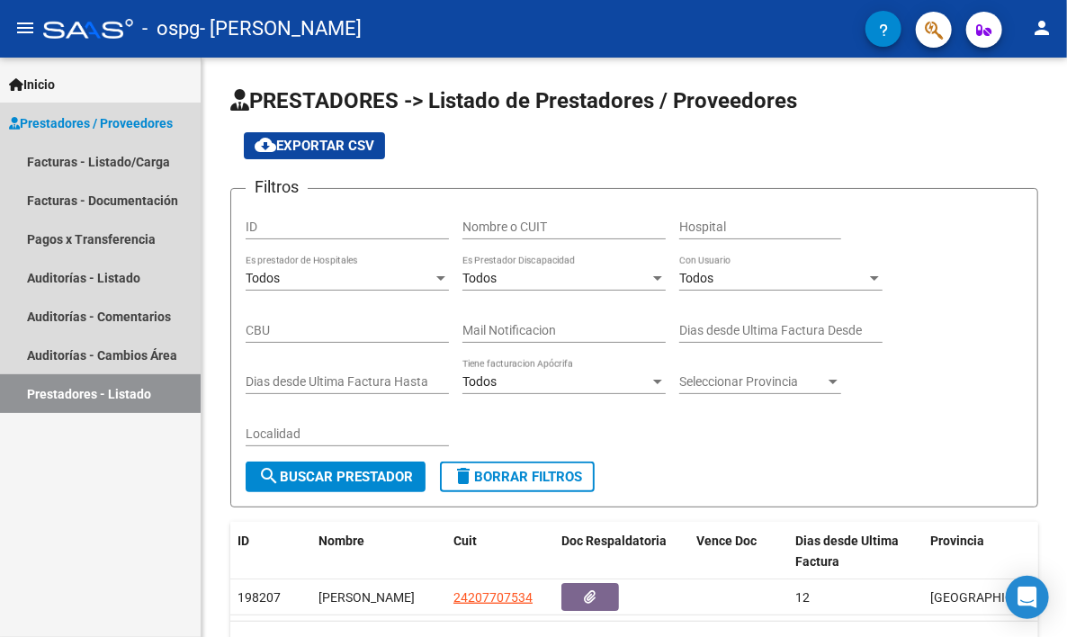
click at [96, 125] on span "Prestadores / Proveedores" at bounding box center [91, 123] width 164 height 20
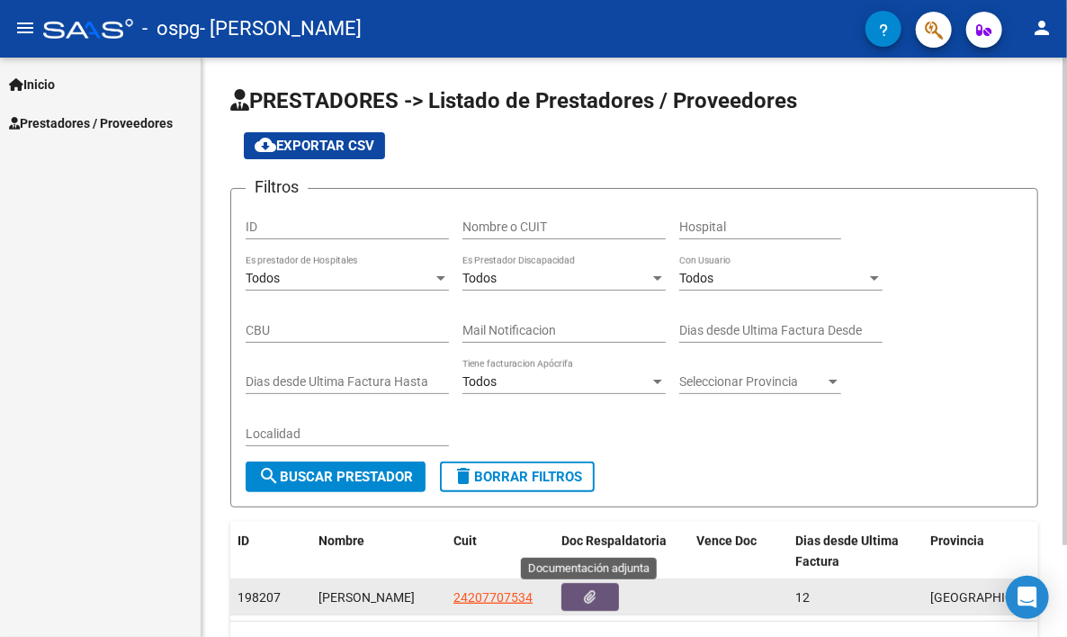
click at [593, 597] on icon "button" at bounding box center [591, 597] width 12 height 14
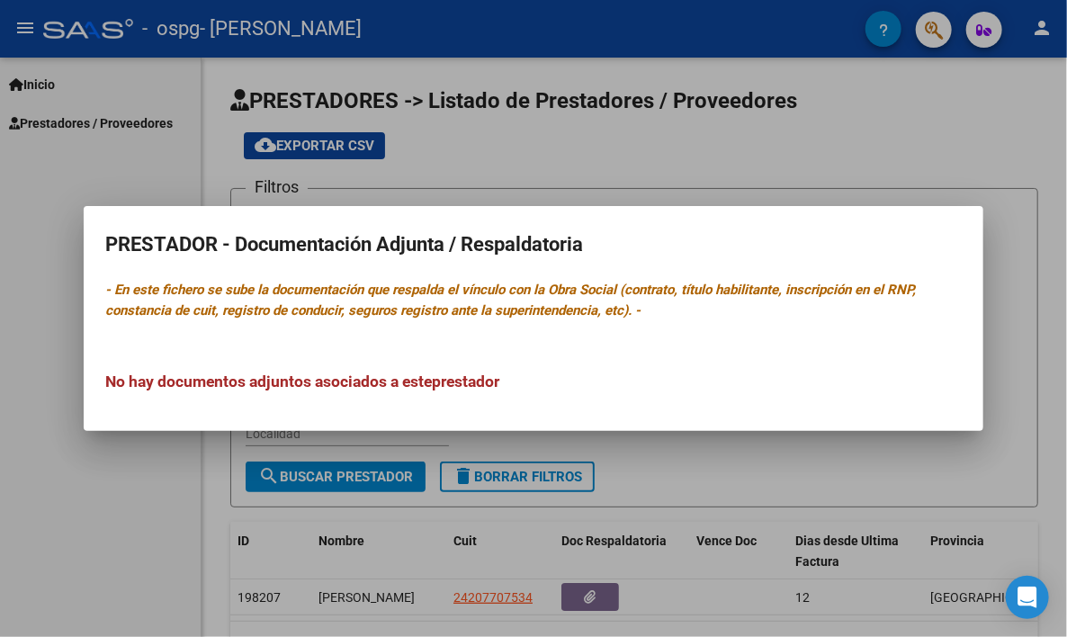
click at [1060, 616] on div at bounding box center [533, 318] width 1067 height 637
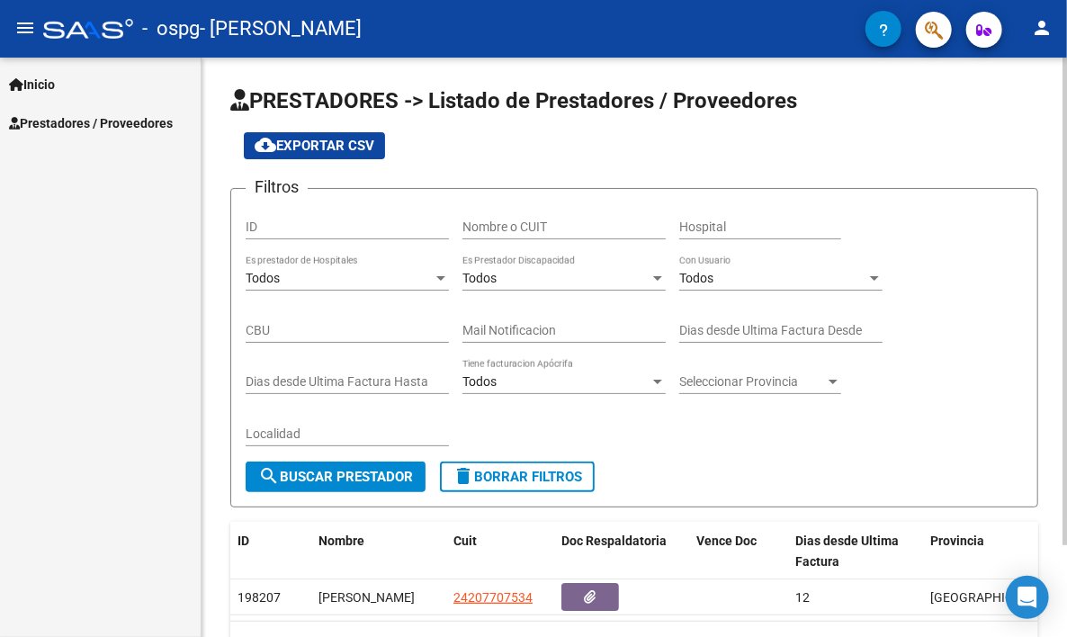
click at [1061, 616] on div "PRESTADORES -> Listado de Prestadores / Proveedores cloud_download Exportar CSV…" at bounding box center [635, 391] width 866 height 667
drag, startPoint x: 1061, startPoint y: 616, endPoint x: 1063, endPoint y: 488, distance: 127.8
click at [1063, 488] on div "PRESTADORES -> Listado de Prestadores / Proveedores cloud_download Exportar CSV…" at bounding box center [637, 391] width 870 height 667
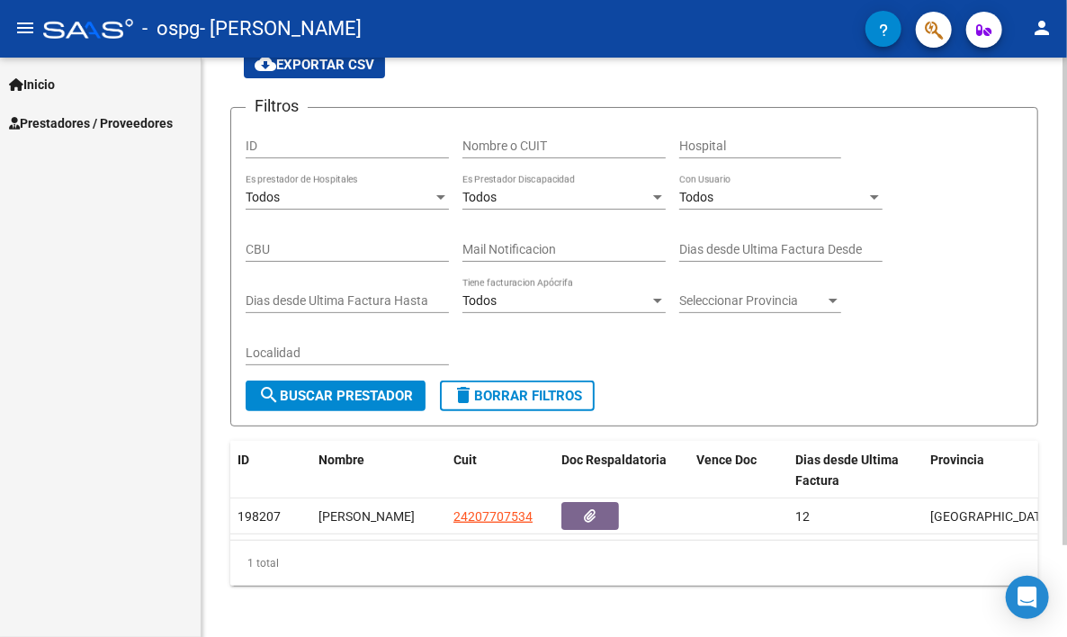
scroll to position [108, 0]
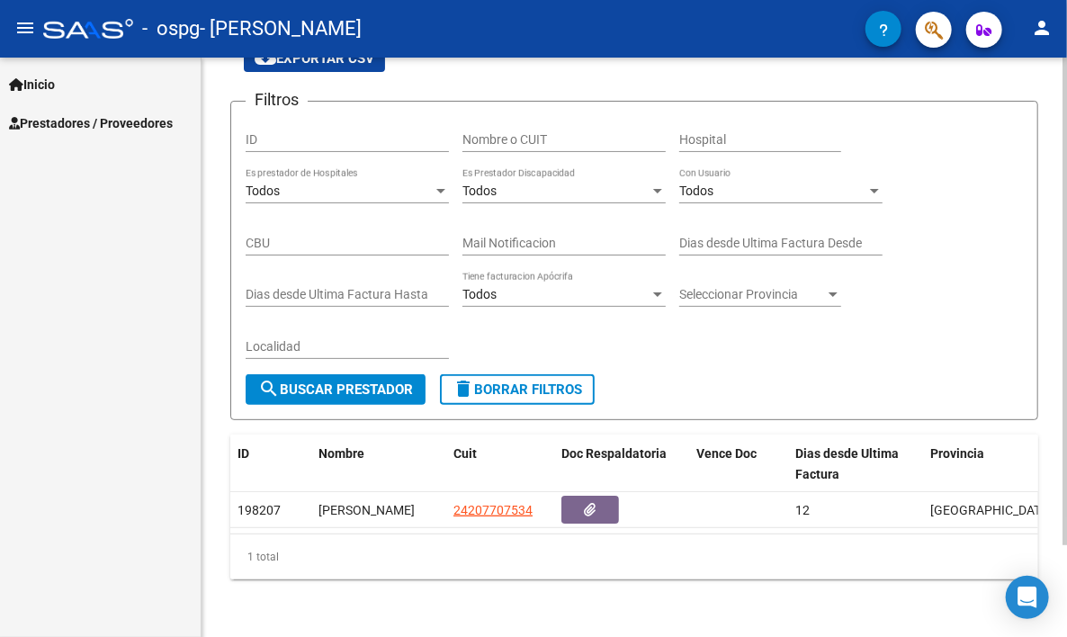
click at [1064, 594] on div at bounding box center [1065, 393] width 5 height 488
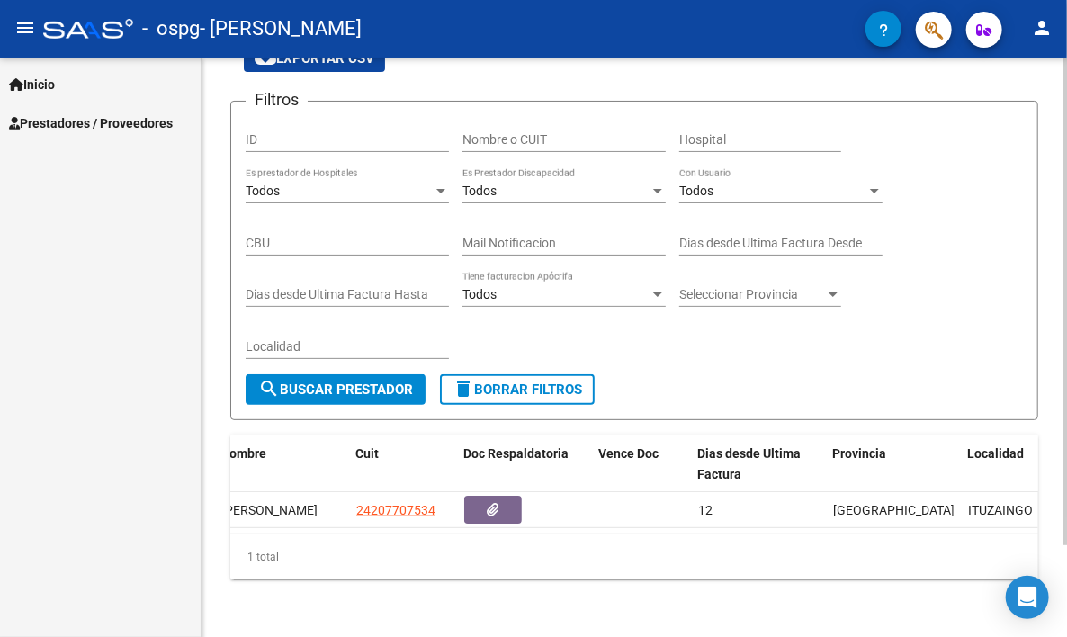
scroll to position [0, 73]
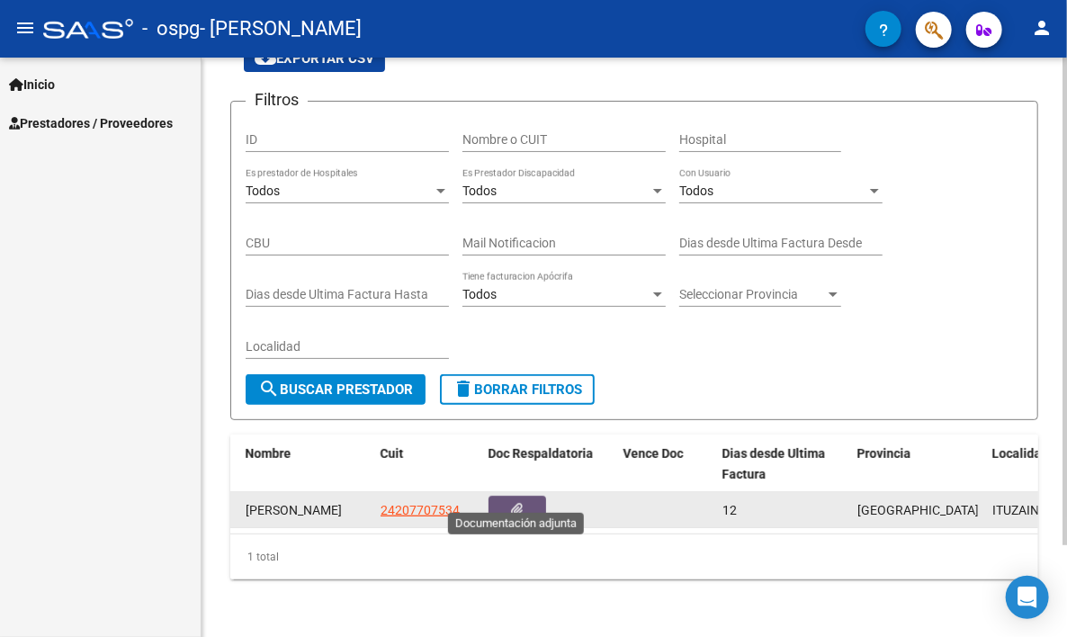
click at [514, 503] on icon "button" at bounding box center [518, 510] width 12 height 14
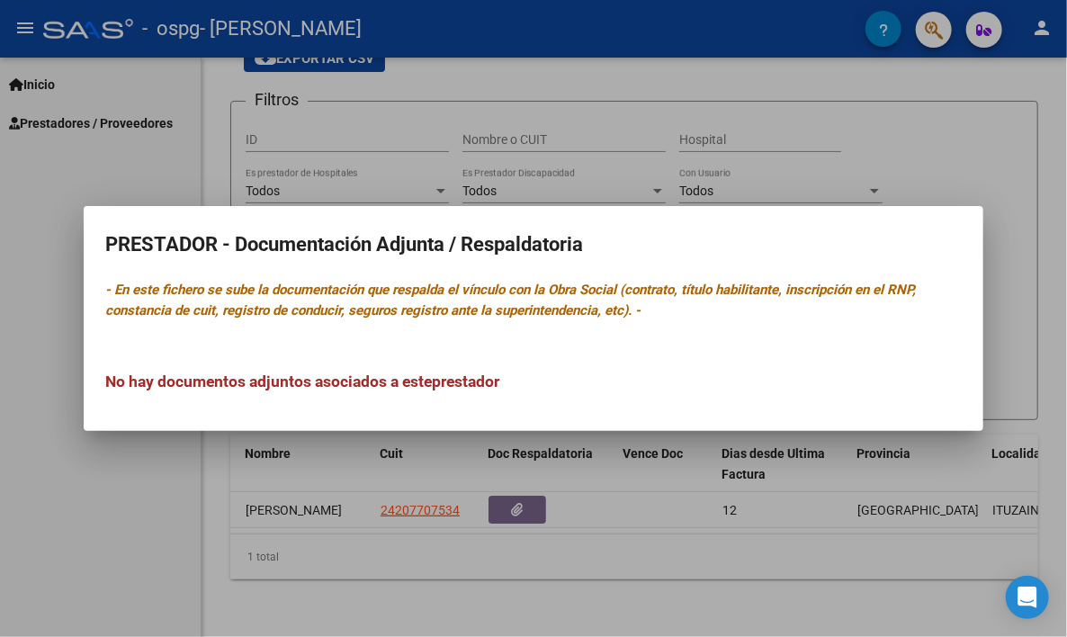
click at [140, 119] on div at bounding box center [533, 318] width 1067 height 637
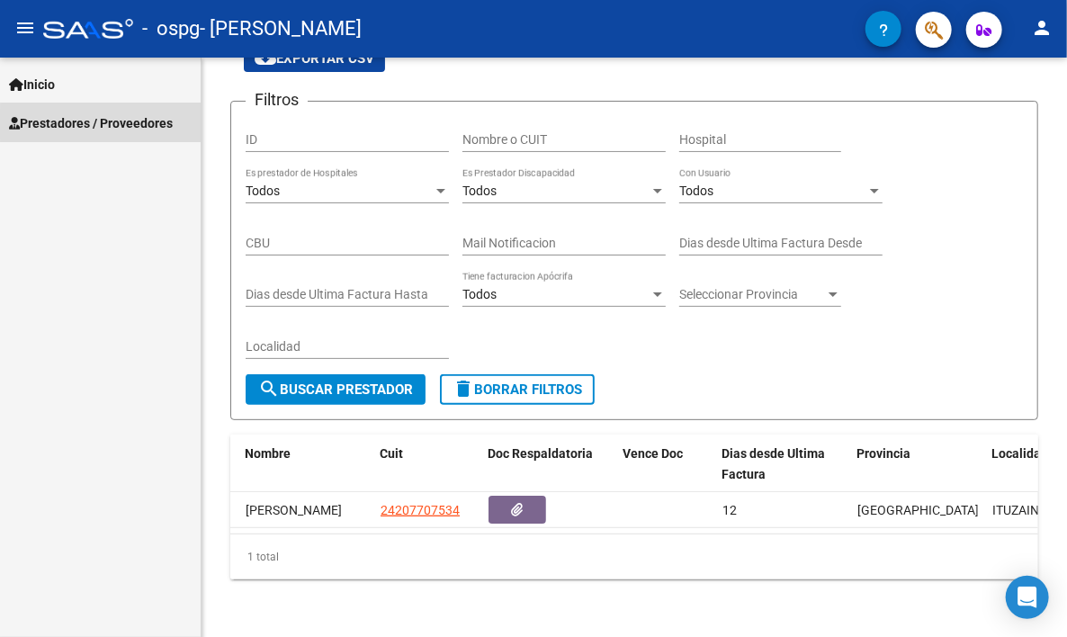
click at [146, 124] on span "Prestadores / Proveedores" at bounding box center [91, 123] width 164 height 20
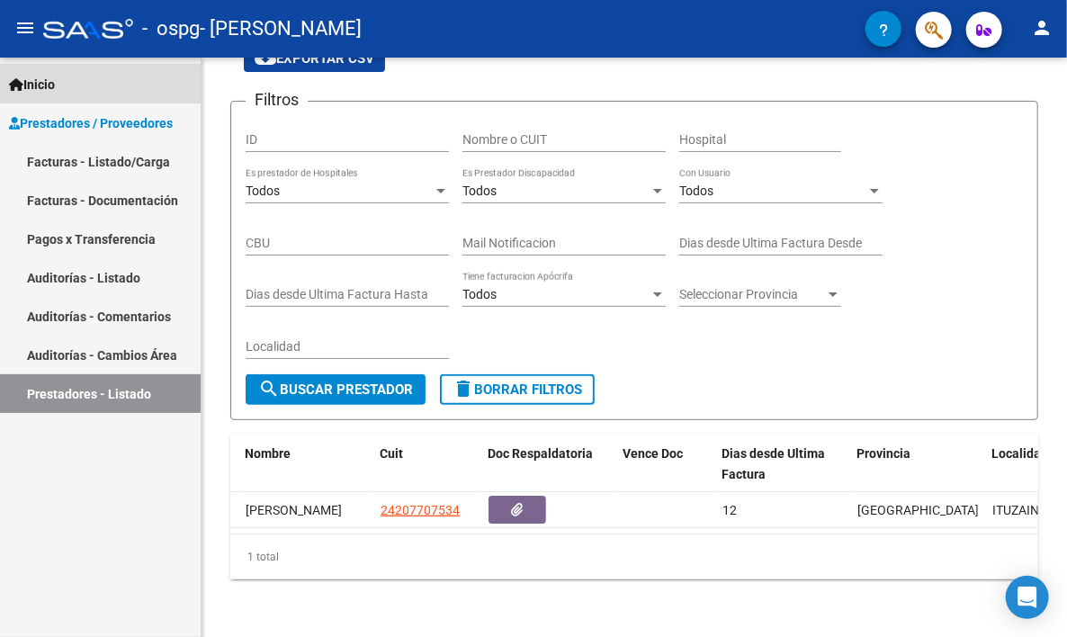
click at [50, 86] on span "Inicio" at bounding box center [32, 85] width 46 height 20
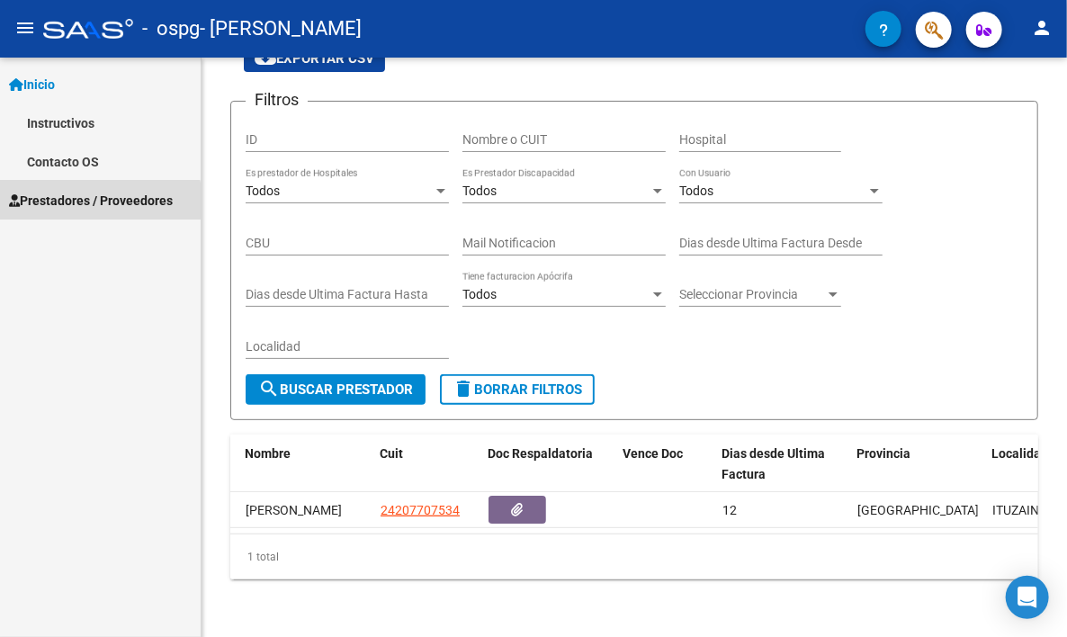
click at [94, 206] on span "Prestadores / Proveedores" at bounding box center [91, 201] width 164 height 20
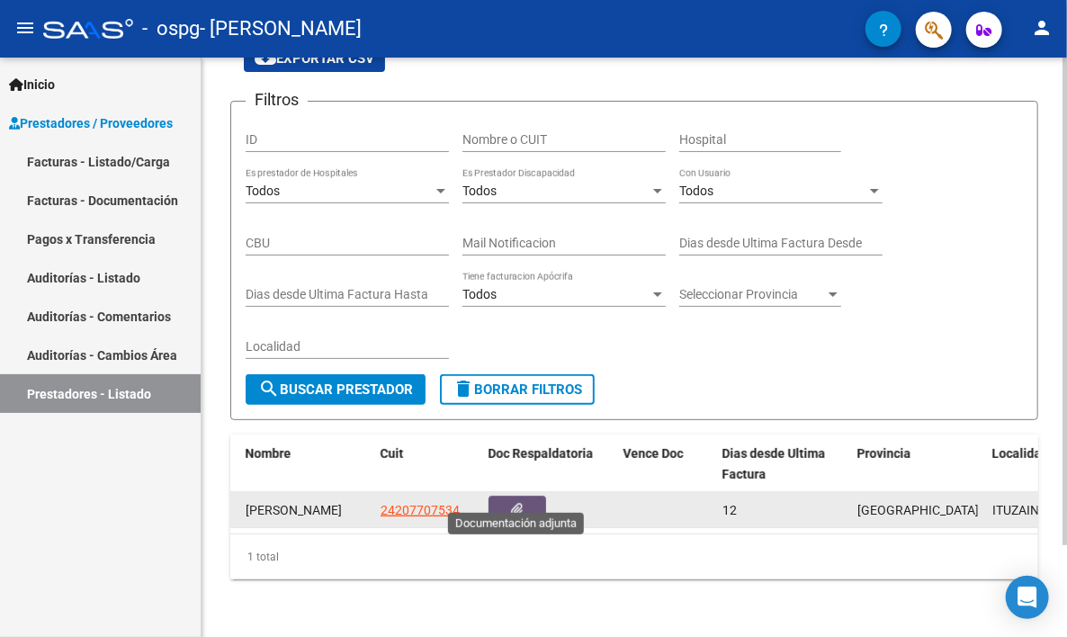
click at [501, 496] on button "button" at bounding box center [518, 510] width 58 height 28
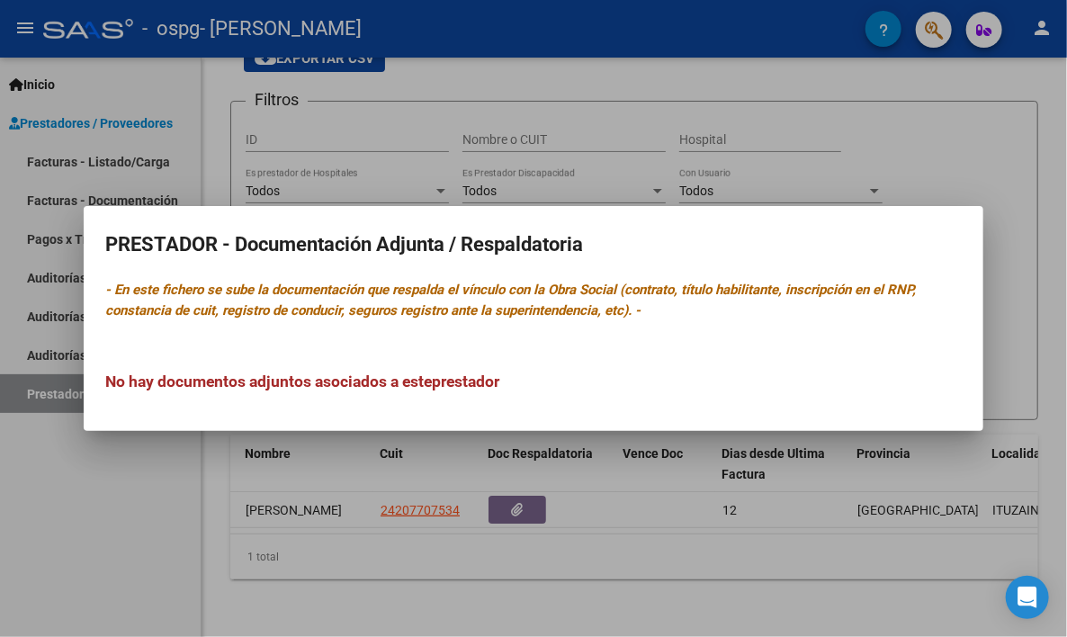
click at [171, 351] on div "No hay documentos adjuntos asociados a este prestador" at bounding box center [533, 363] width 857 height 59
click at [287, 312] on icon "- En este fichero se sube la documentación que respalda el vínculo con la Obra …" at bounding box center [510, 300] width 811 height 37
click at [527, 491] on div at bounding box center [533, 318] width 1067 height 637
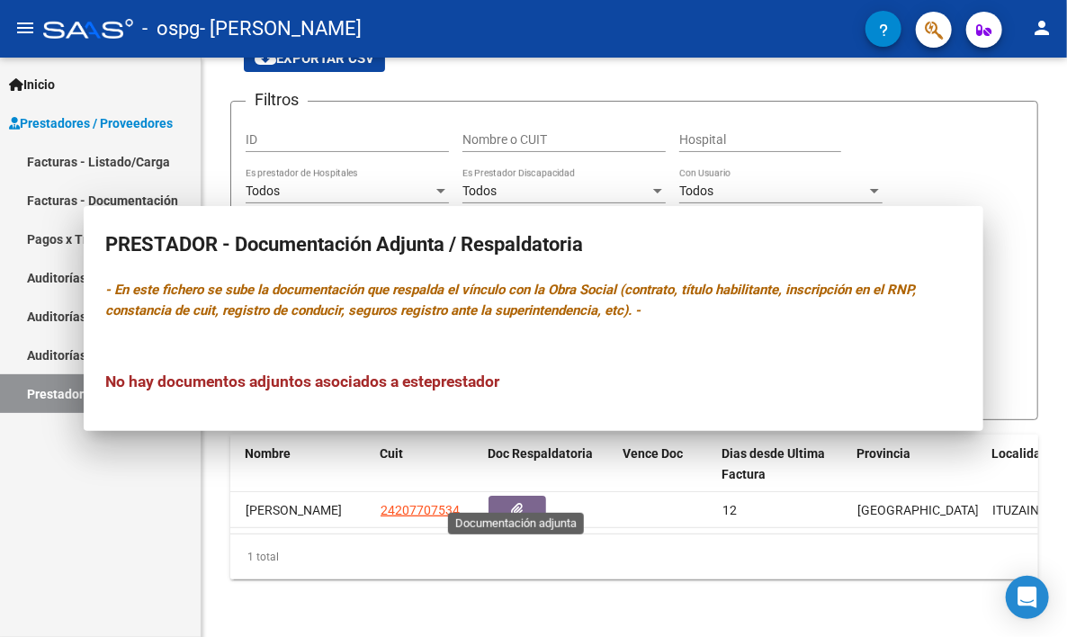
click at [527, 496] on button "button" at bounding box center [518, 510] width 58 height 28
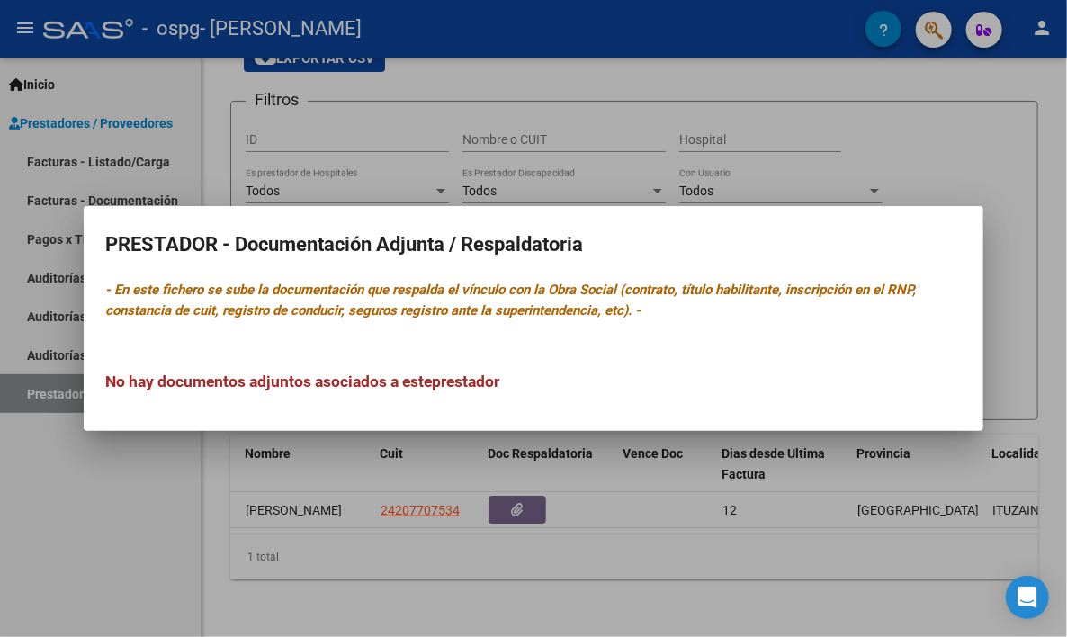
click at [527, 491] on div at bounding box center [533, 318] width 1067 height 637
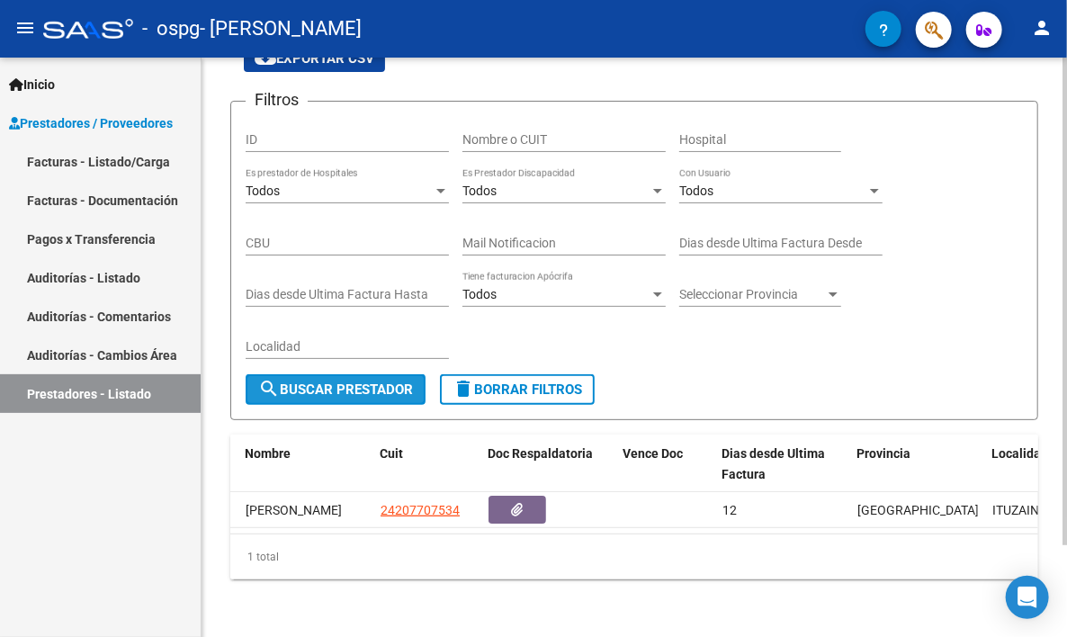
click at [365, 382] on span "search Buscar Prestador" at bounding box center [335, 390] width 155 height 16
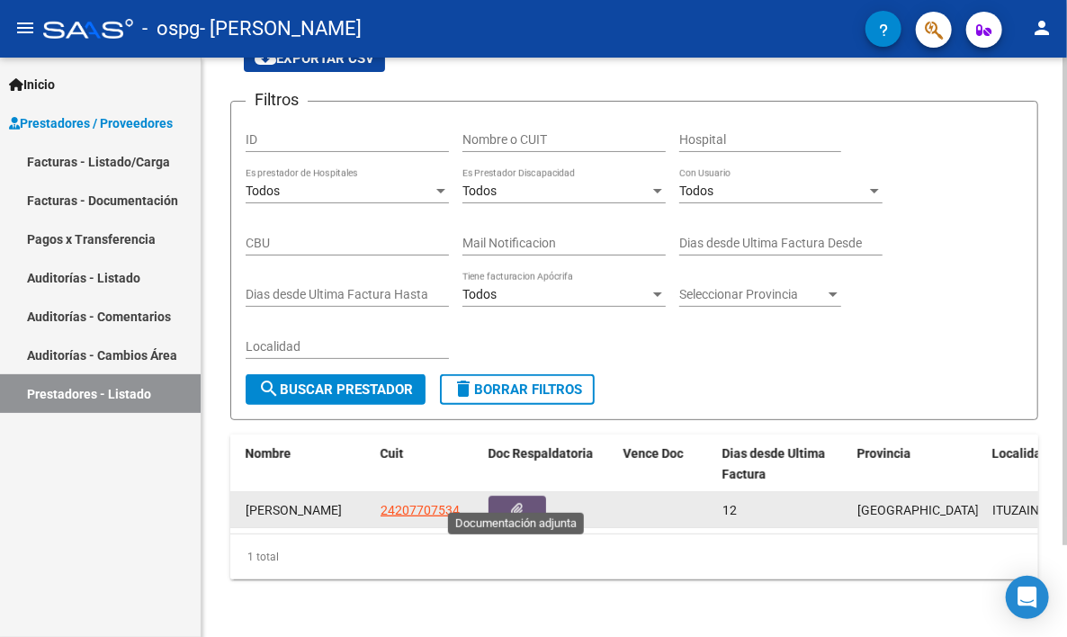
click at [500, 498] on button "button" at bounding box center [518, 510] width 58 height 28
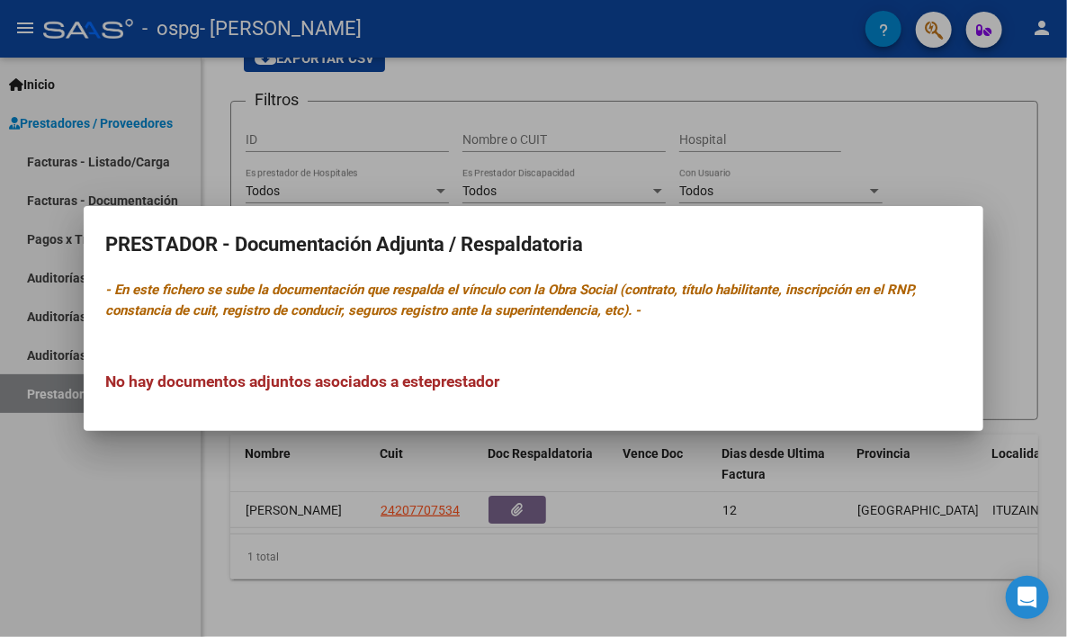
click at [58, 80] on div at bounding box center [533, 318] width 1067 height 637
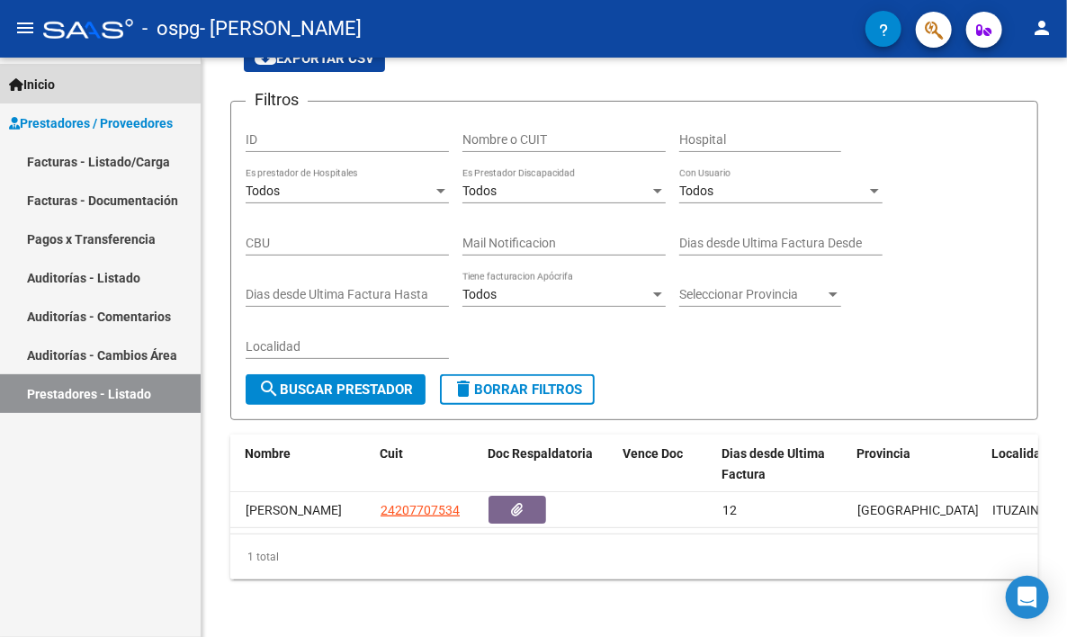
click at [55, 85] on span "Inicio" at bounding box center [32, 85] width 46 height 20
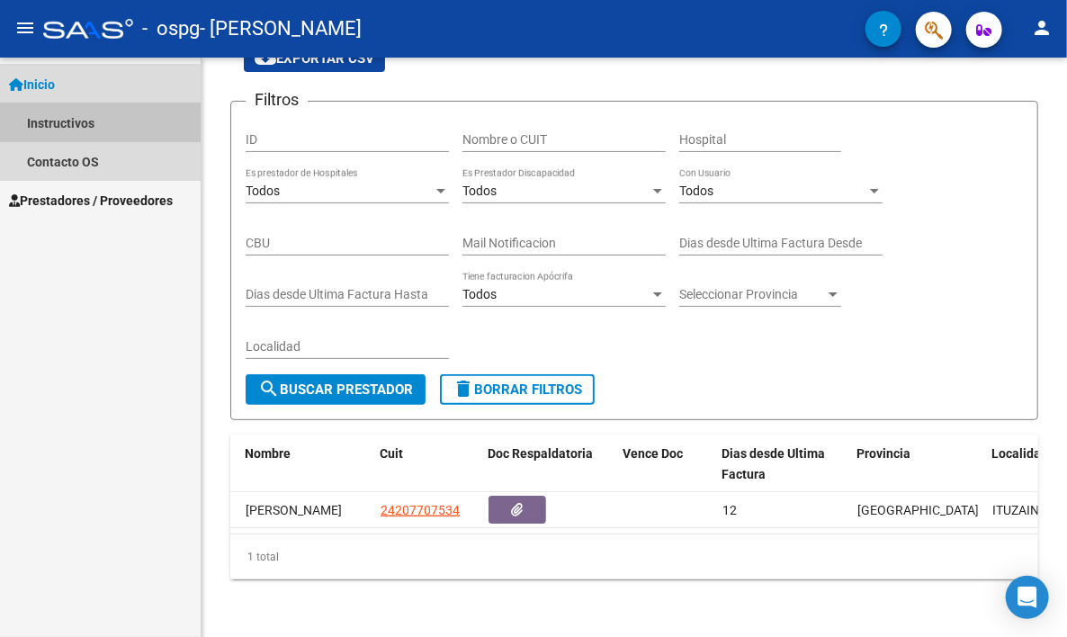
click at [64, 122] on link "Instructivos" at bounding box center [100, 123] width 201 height 39
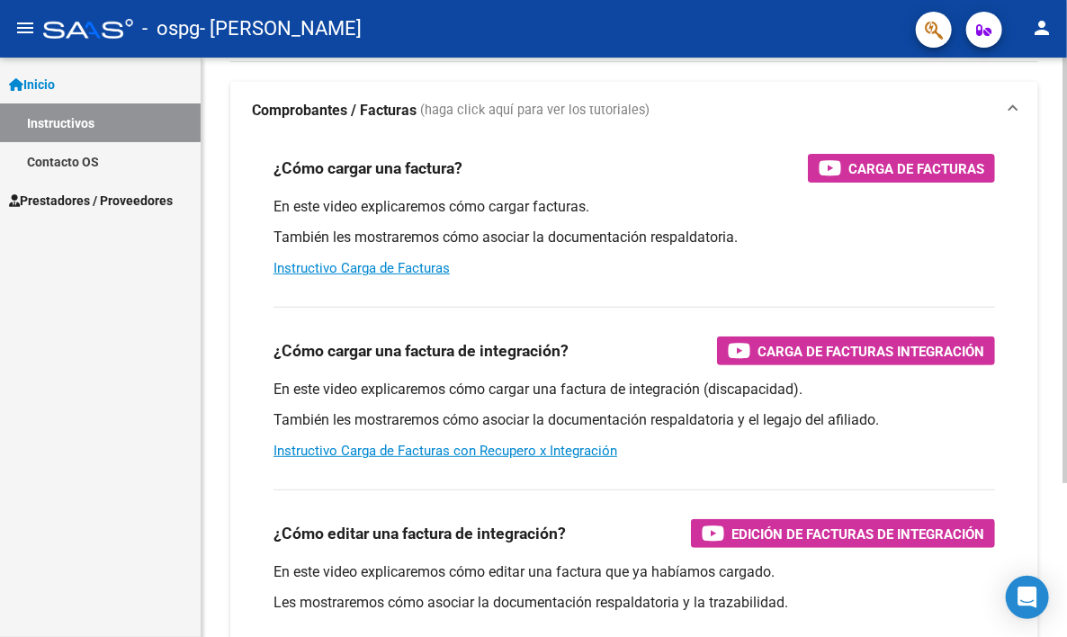
scroll to position [209, 0]
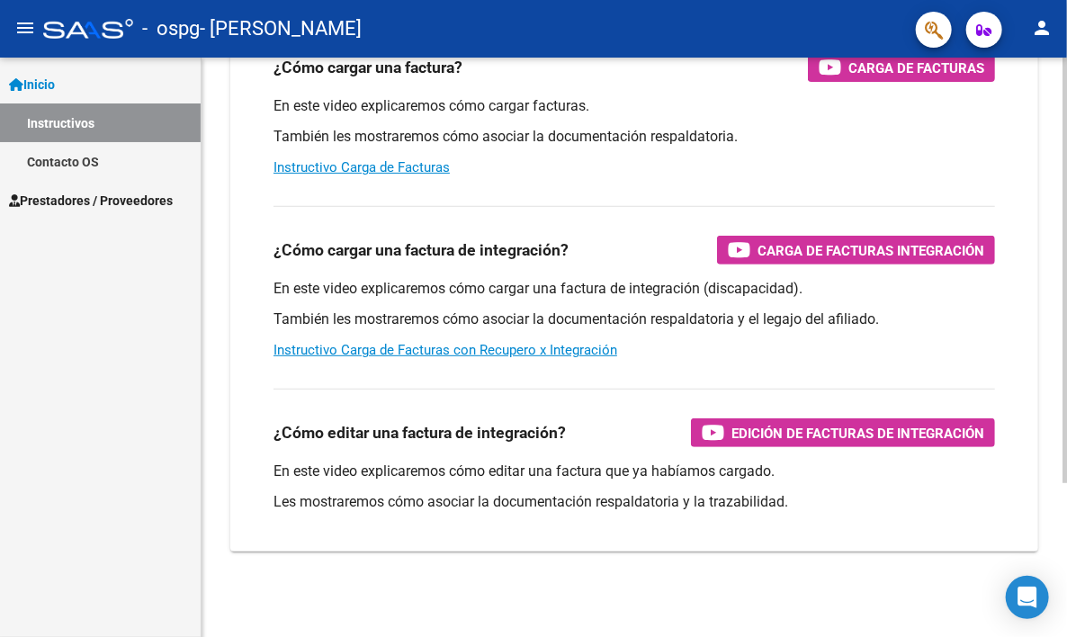
click at [1066, 587] on div at bounding box center [1065, 348] width 5 height 580
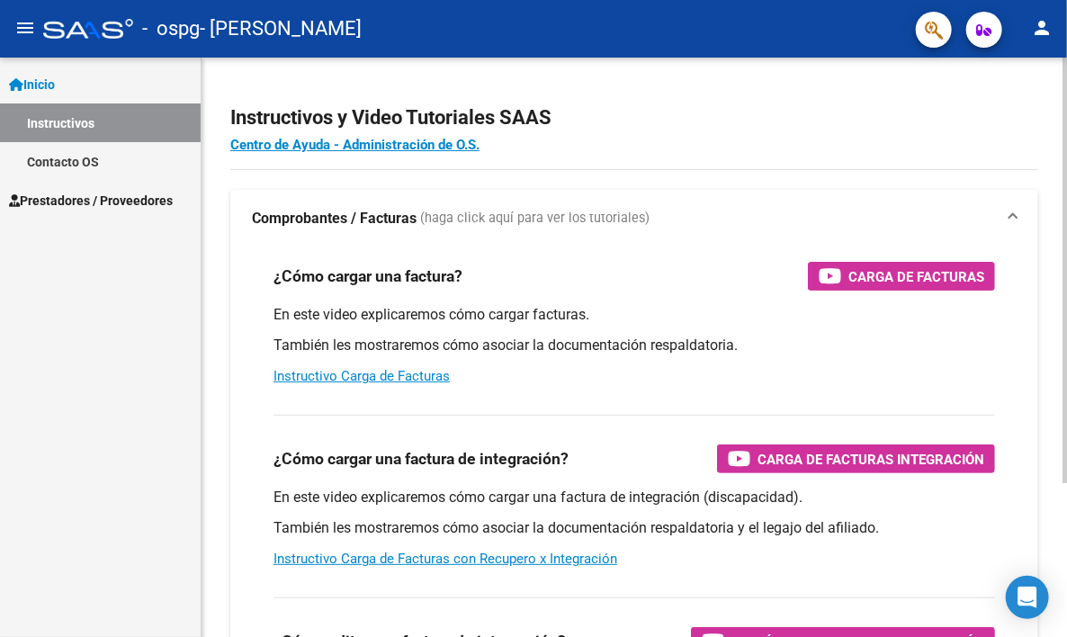
click at [1063, 69] on div at bounding box center [1065, 348] width 5 height 580
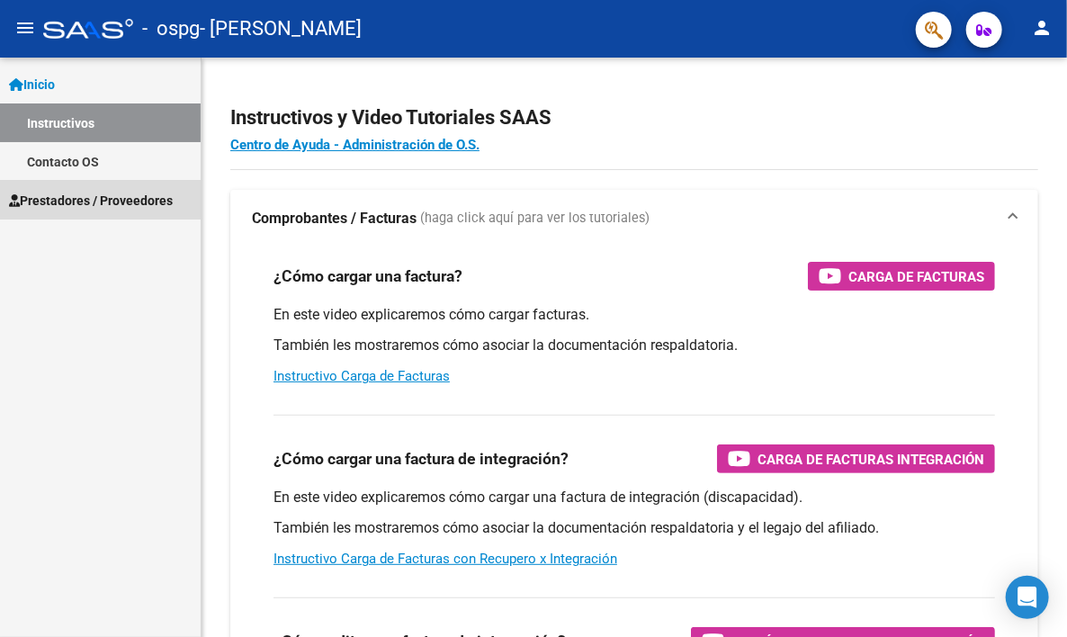
click at [83, 197] on span "Prestadores / Proveedores" at bounding box center [91, 201] width 164 height 20
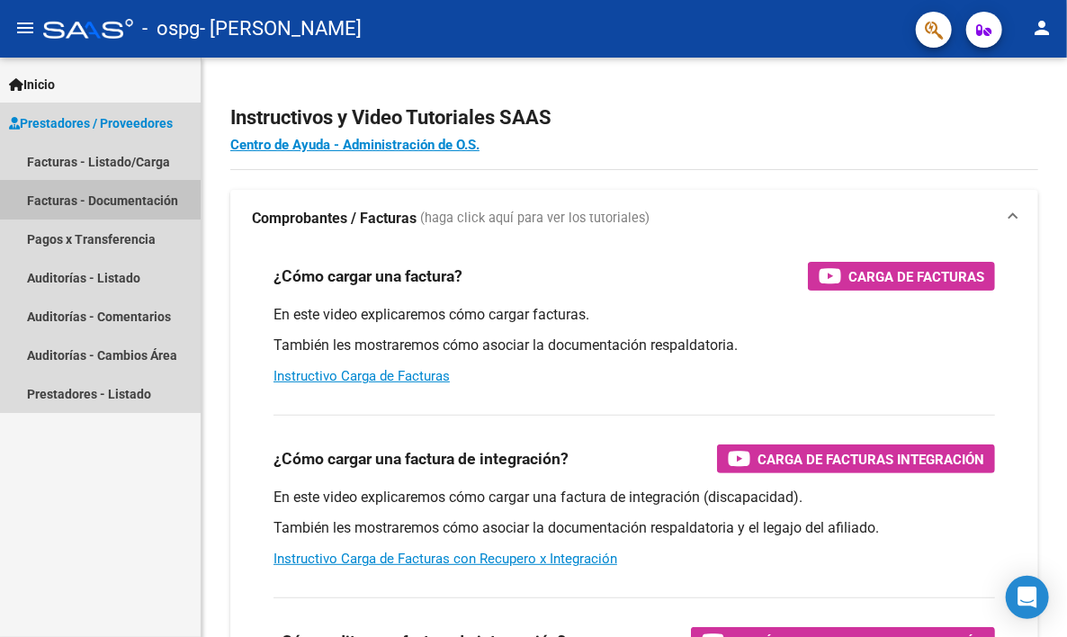
click at [83, 197] on link "Facturas - Documentación" at bounding box center [100, 200] width 201 height 39
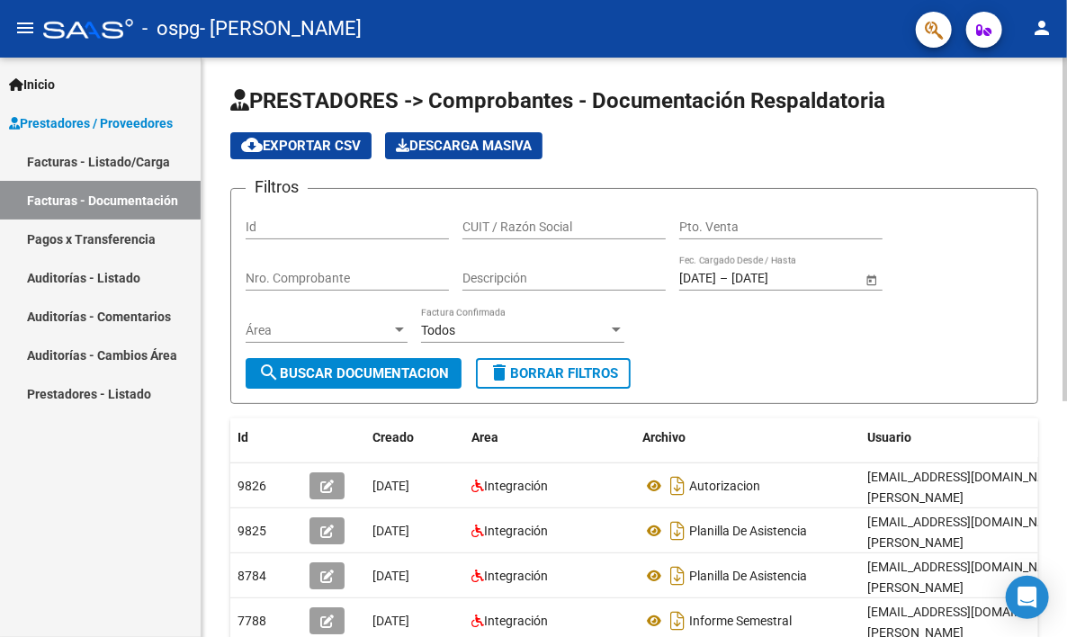
click at [1058, 608] on div "PRESTADORES -> Comprobantes - Documentación Respaldatoria cloud_download Export…" at bounding box center [635, 540] width 866 height 965
drag, startPoint x: 1058, startPoint y: 608, endPoint x: 1065, endPoint y: 543, distance: 66.0
click at [1065, 543] on div "PRESTADORES -> Comprobantes - Documentación Respaldatoria cloud_download Export…" at bounding box center [637, 540] width 870 height 965
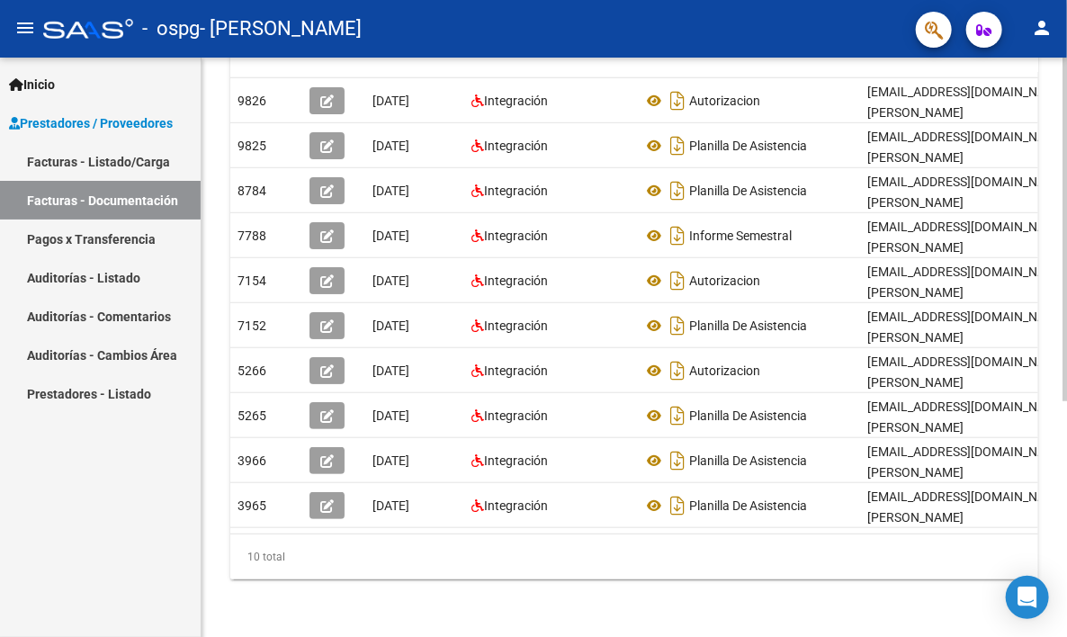
click at [1065, 543] on div at bounding box center [1065, 348] width 5 height 580
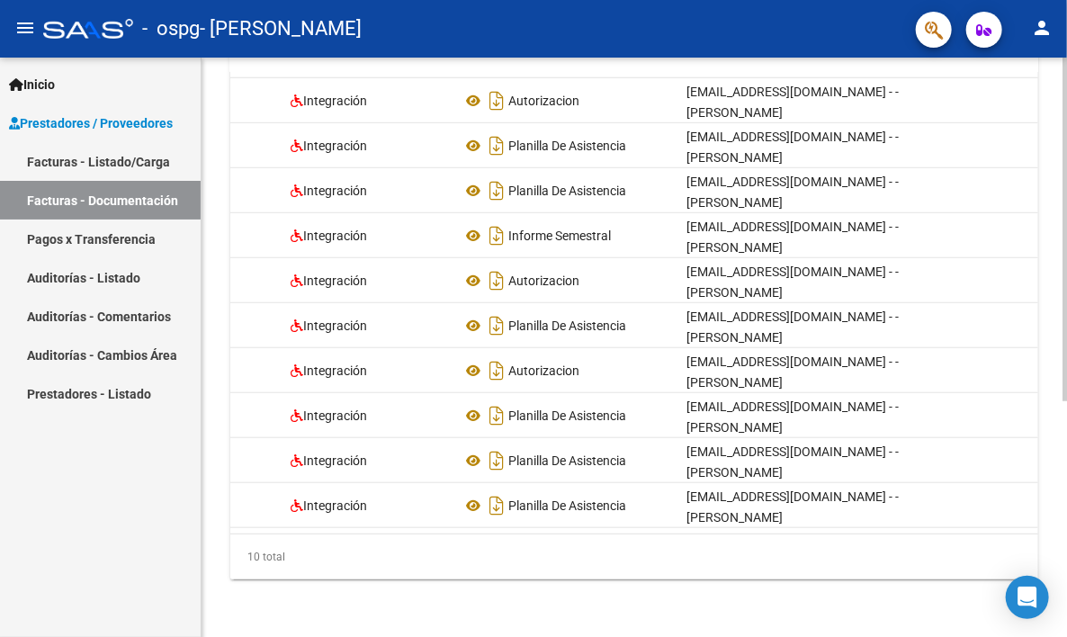
scroll to position [0, 0]
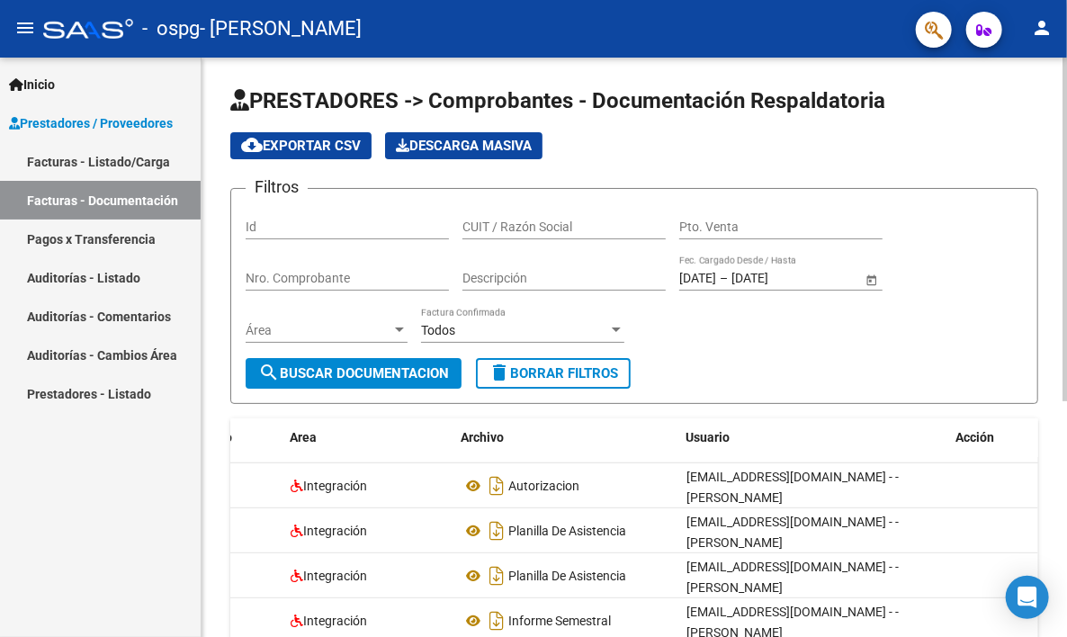
click at [1067, 68] on div at bounding box center [1065, 348] width 5 height 580
click at [99, 237] on link "Pagos x Transferencia" at bounding box center [100, 239] width 201 height 39
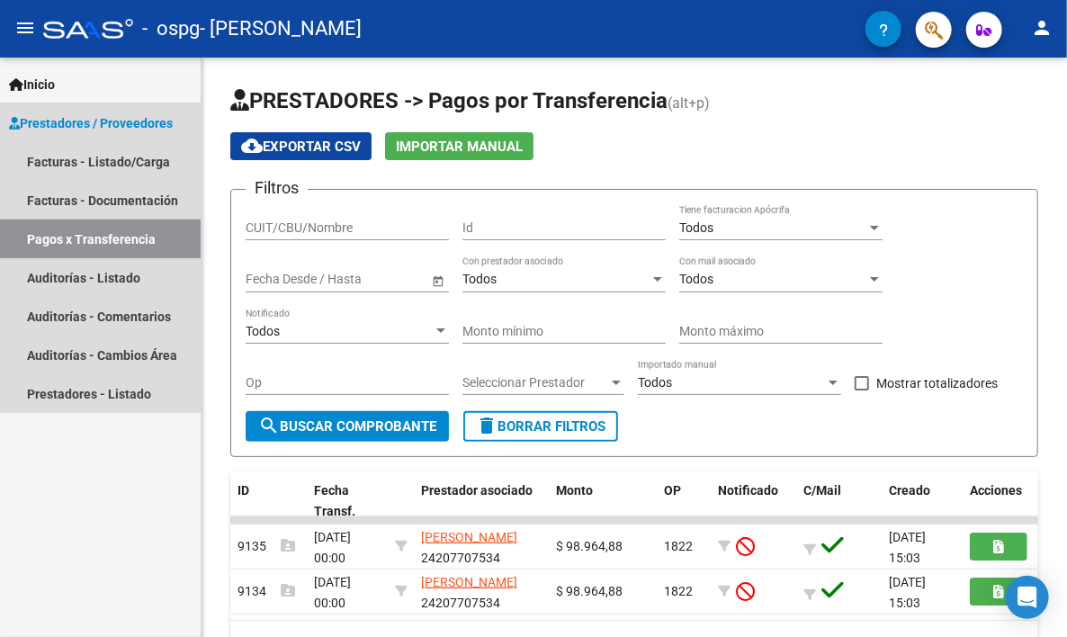
click at [99, 237] on link "Pagos x Transferencia" at bounding box center [100, 239] width 201 height 39
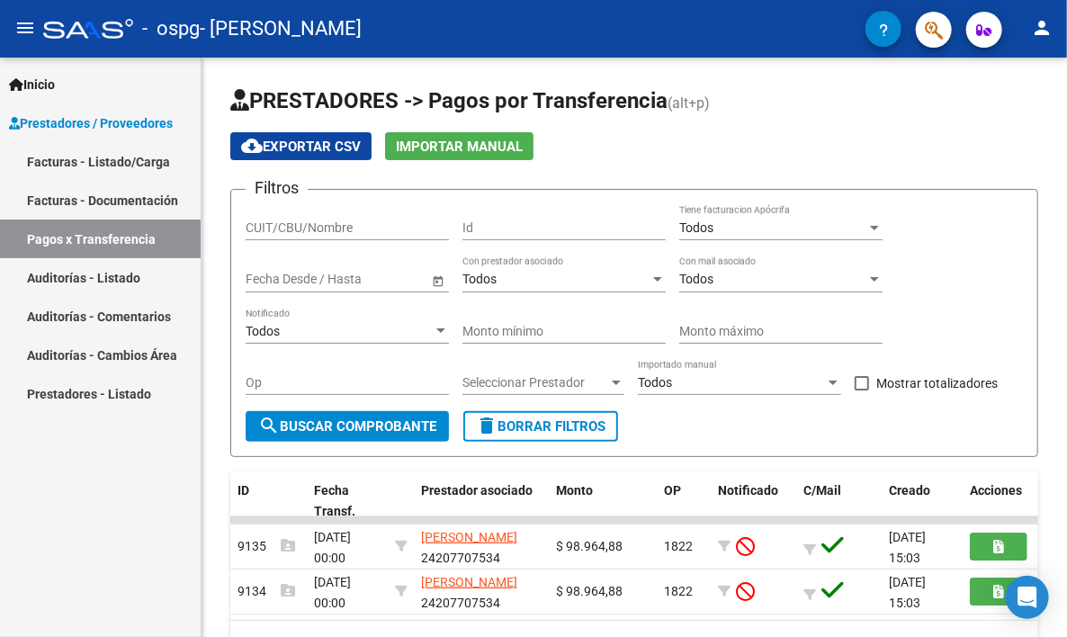
click at [86, 467] on div "Inicio Instructivos Contacto OS Prestadores / Proveedores Facturas - Listado/Ca…" at bounding box center [100, 348] width 201 height 580
click at [1059, 606] on div "PRESTADORES -> Pagos por Transferencia (alt+p) cloud_download Exportar CSV Impo…" at bounding box center [635, 391] width 866 height 666
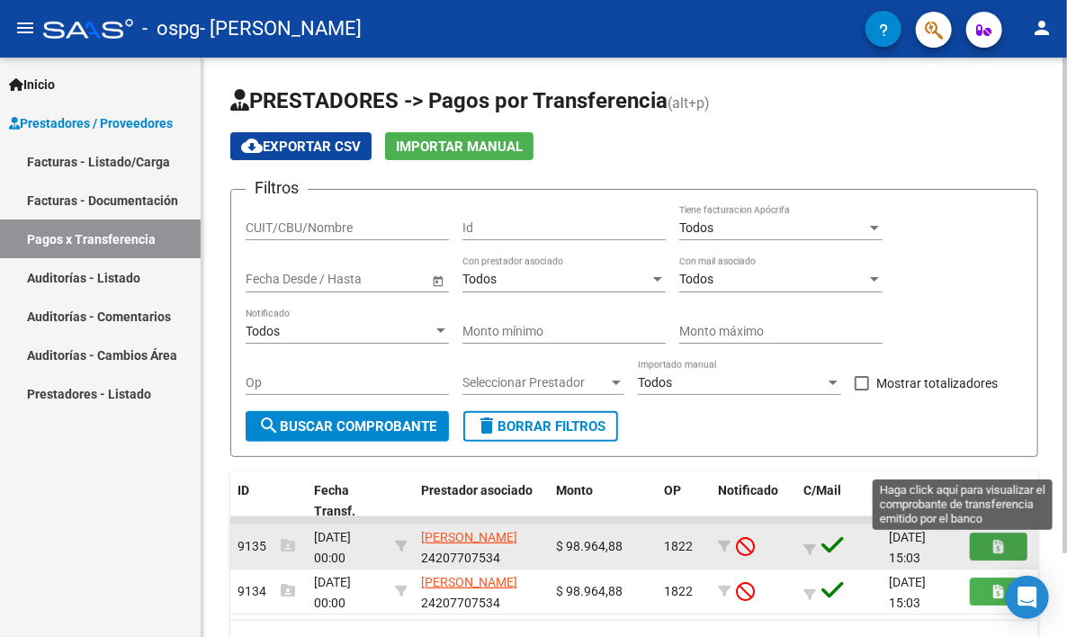
click at [1000, 542] on icon "button" at bounding box center [1000, 547] width 10 height 14
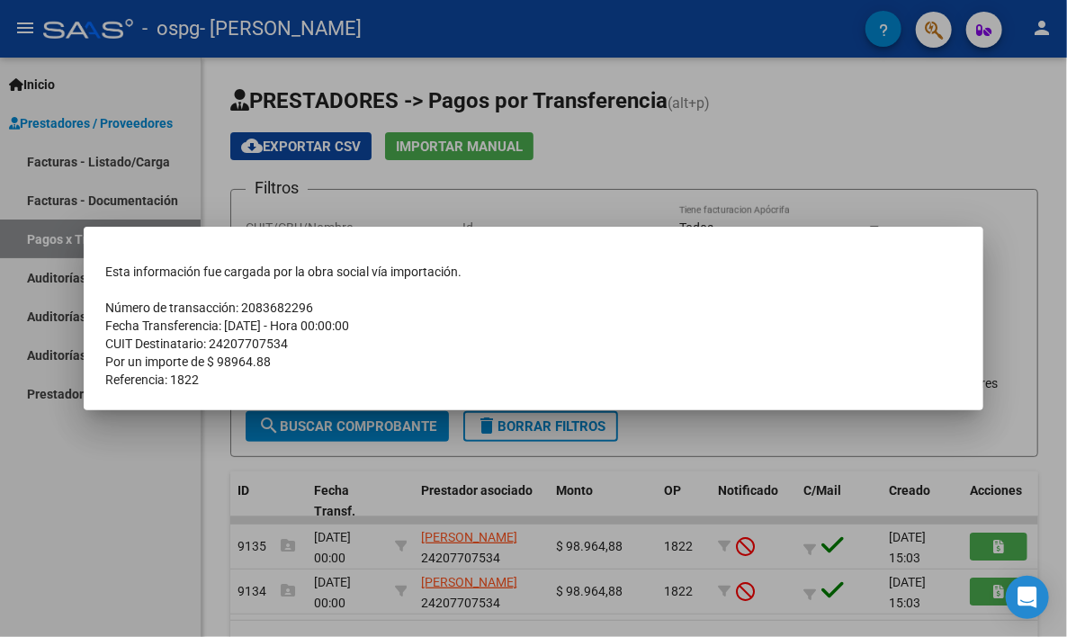
click at [1044, 32] on div at bounding box center [533, 318] width 1067 height 637
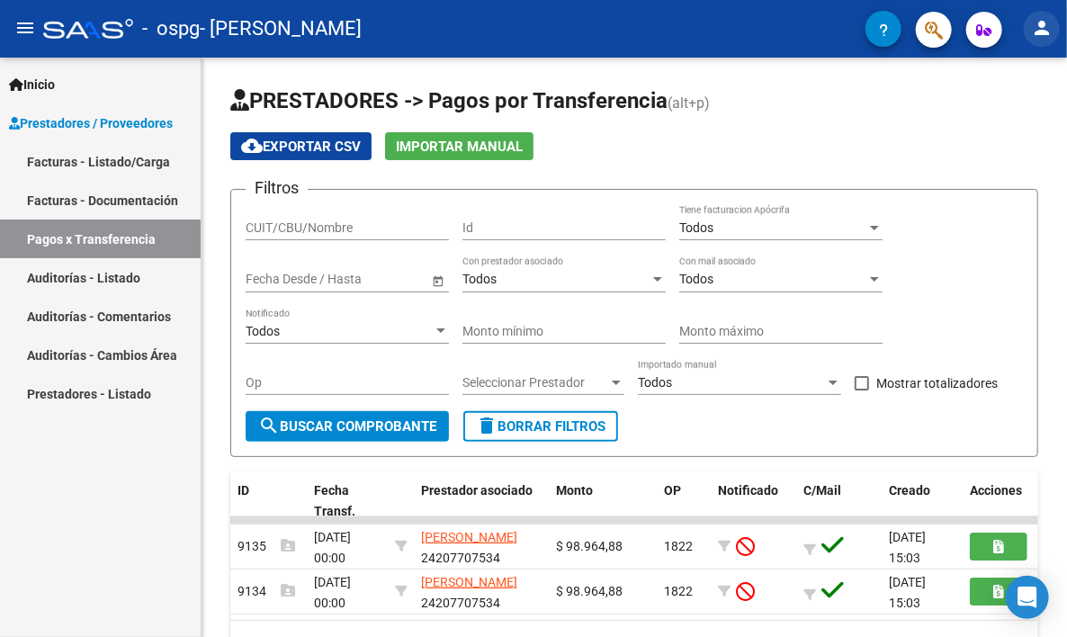
click at [1044, 34] on mat-icon "person" at bounding box center [1042, 28] width 22 height 22
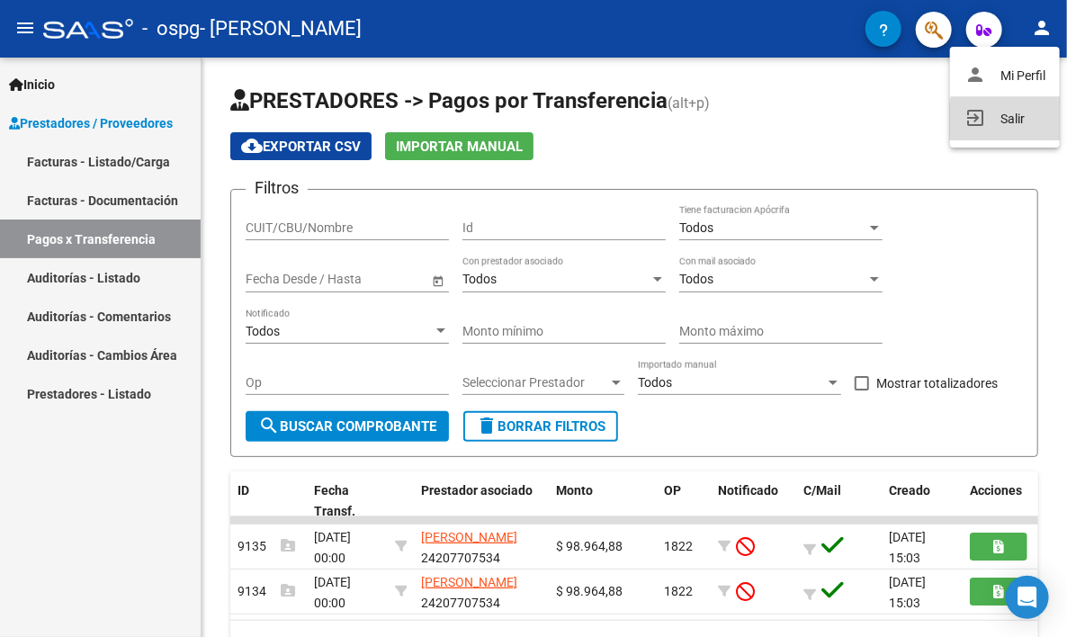
click at [1032, 122] on button "exit_to_app Salir" at bounding box center [1005, 118] width 110 height 43
